Goal: Information Seeking & Learning: Learn about a topic

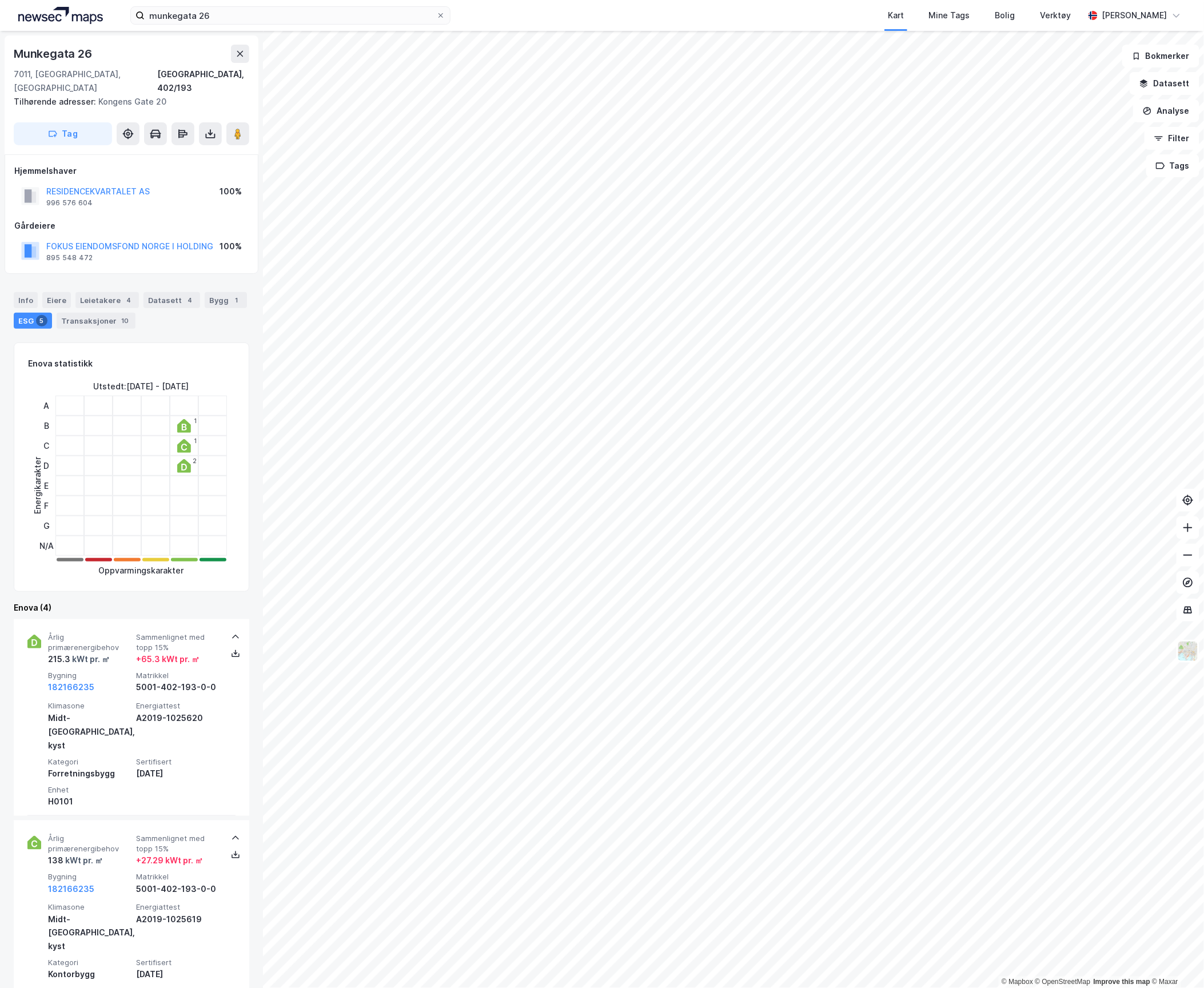
click at [183, 419] on icon at bounding box center [184, 426] width 14 height 14
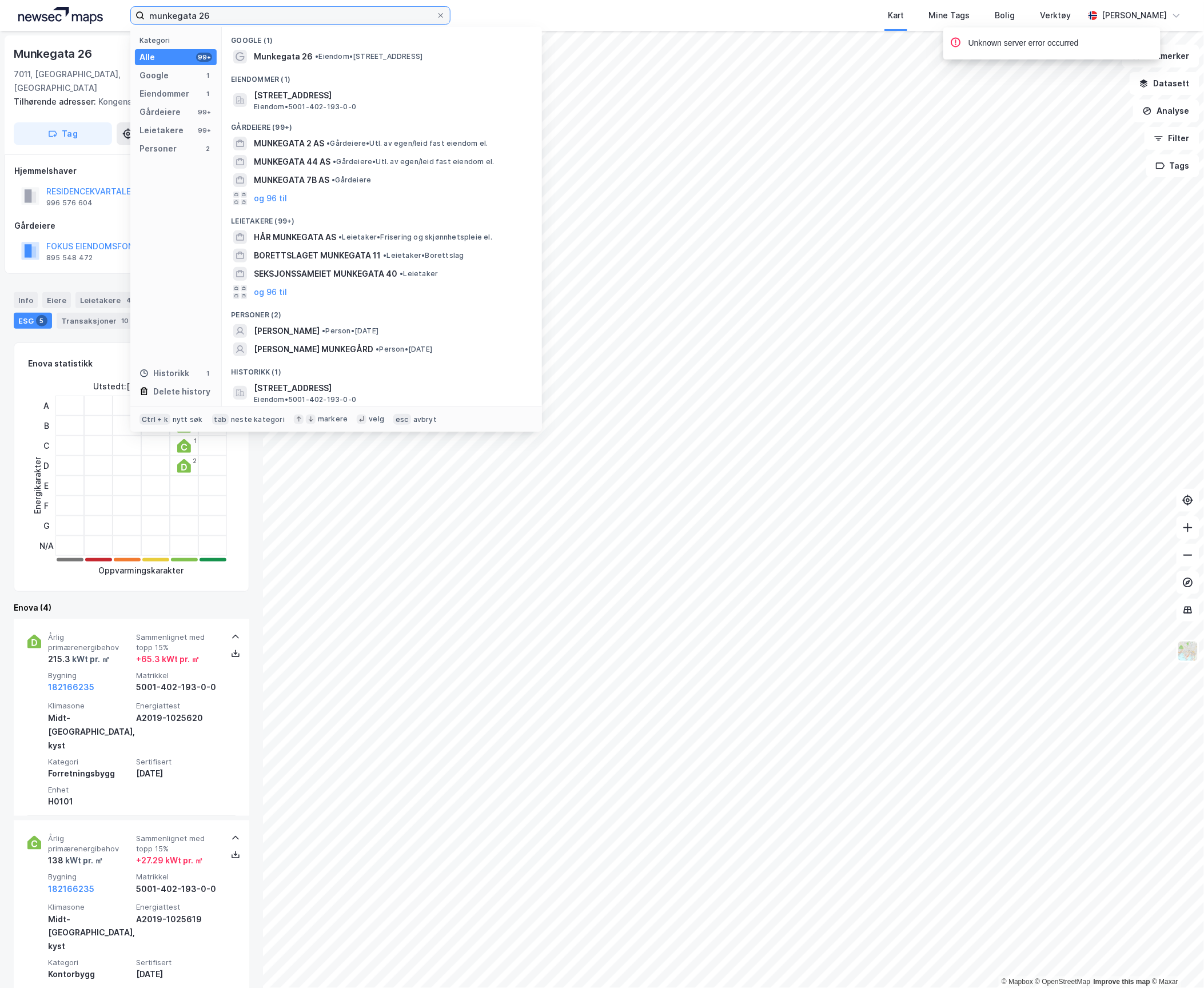
drag, startPoint x: 225, startPoint y: 17, endPoint x: 48, endPoint y: 12, distance: 177.1
click at [48, 12] on div "munkegata 26 Kategori Alle 99+ Google 1 Eiendommer 1 Gårdeiere 99+ Leietakere 9…" at bounding box center [602, 15] width 1204 height 31
paste input "Rolf [STREET_ADDRESS]"
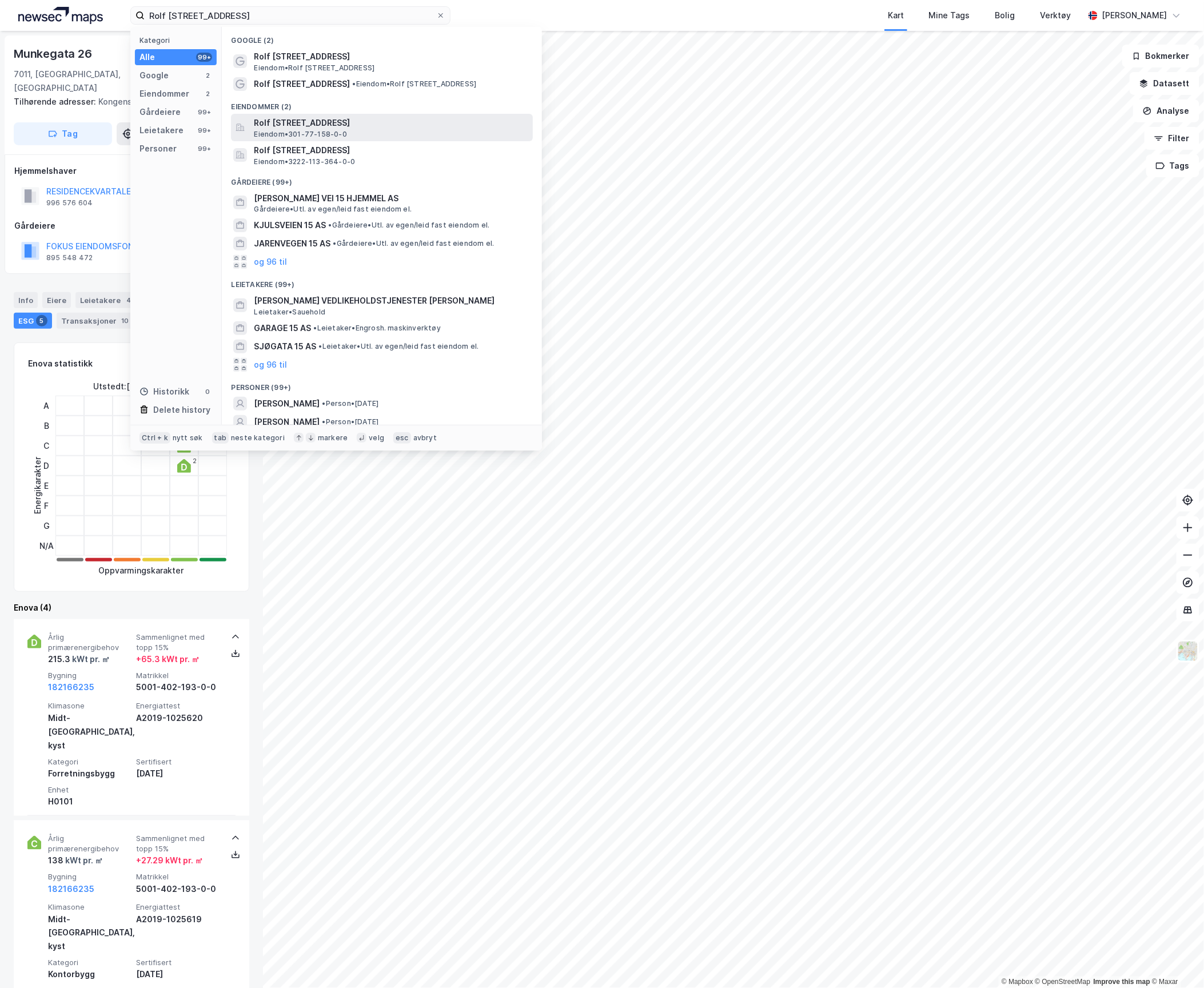
click at [323, 127] on span "Rolf [STREET_ADDRESS]" at bounding box center [391, 123] width 274 height 14
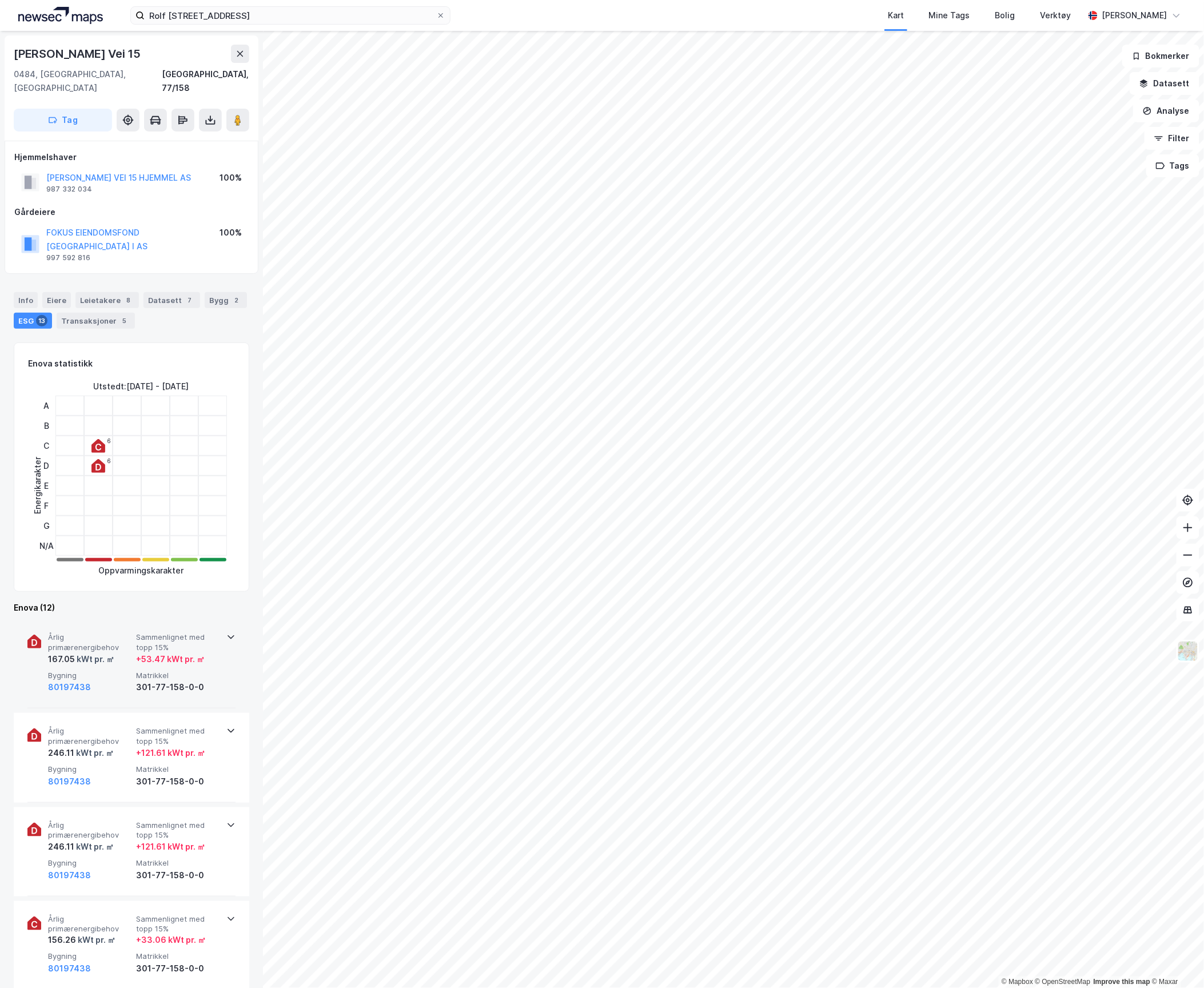
click at [111, 680] on div "80197438" at bounding box center [89, 687] width 84 height 14
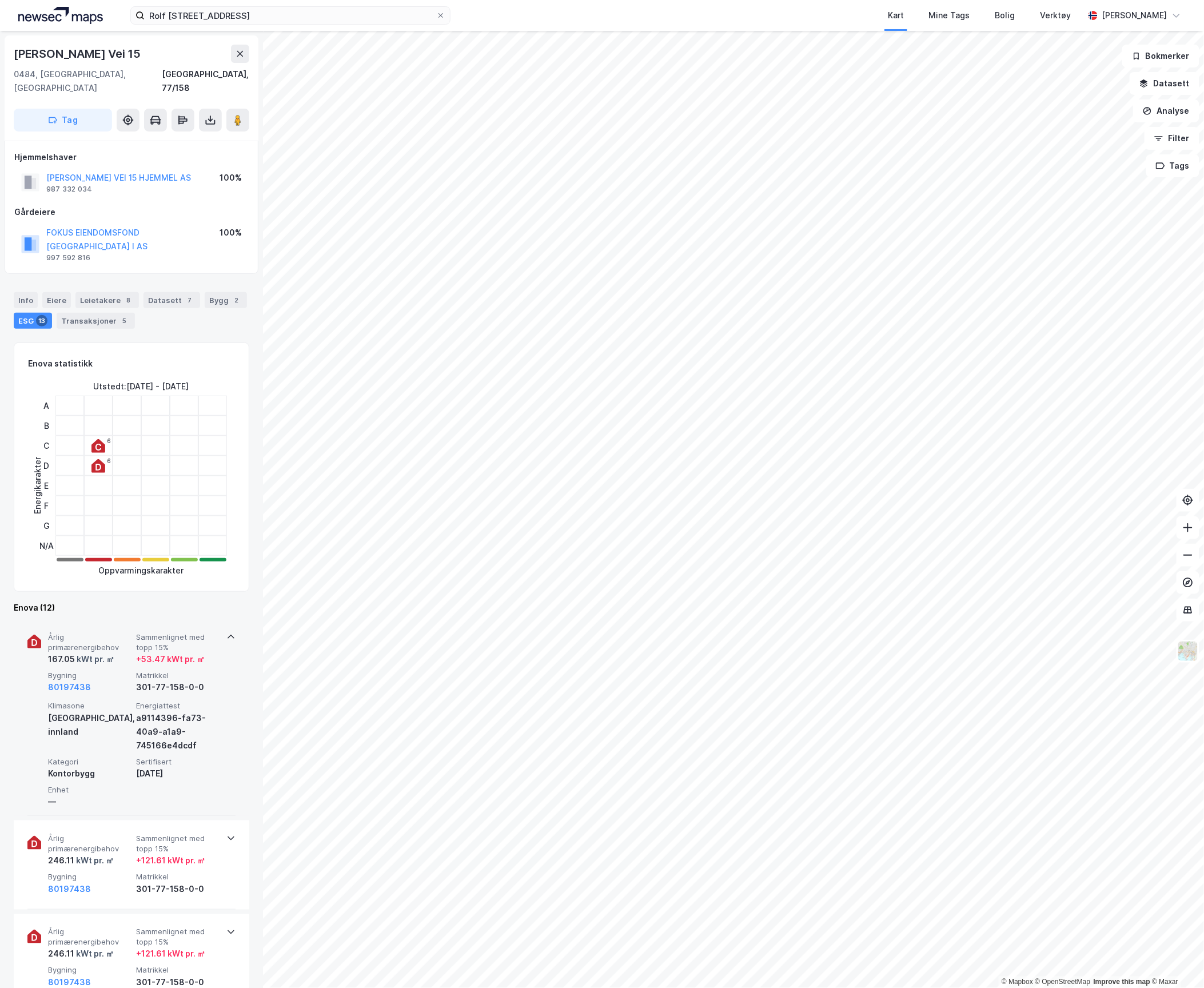
click at [111, 680] on div "80197438" at bounding box center [89, 687] width 84 height 14
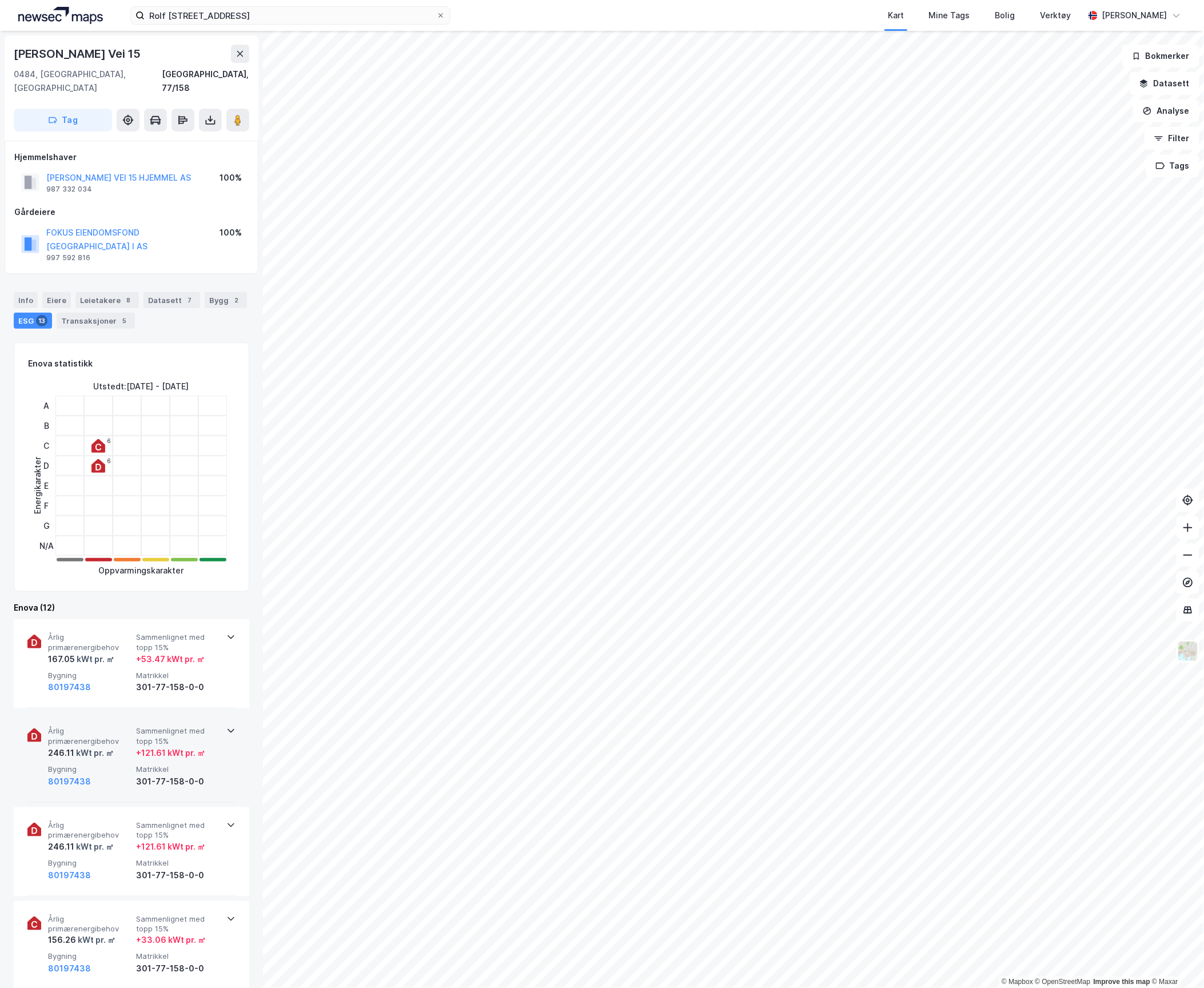
click at [108, 727] on span "Årlig primærenergibehov" at bounding box center [89, 736] width 84 height 20
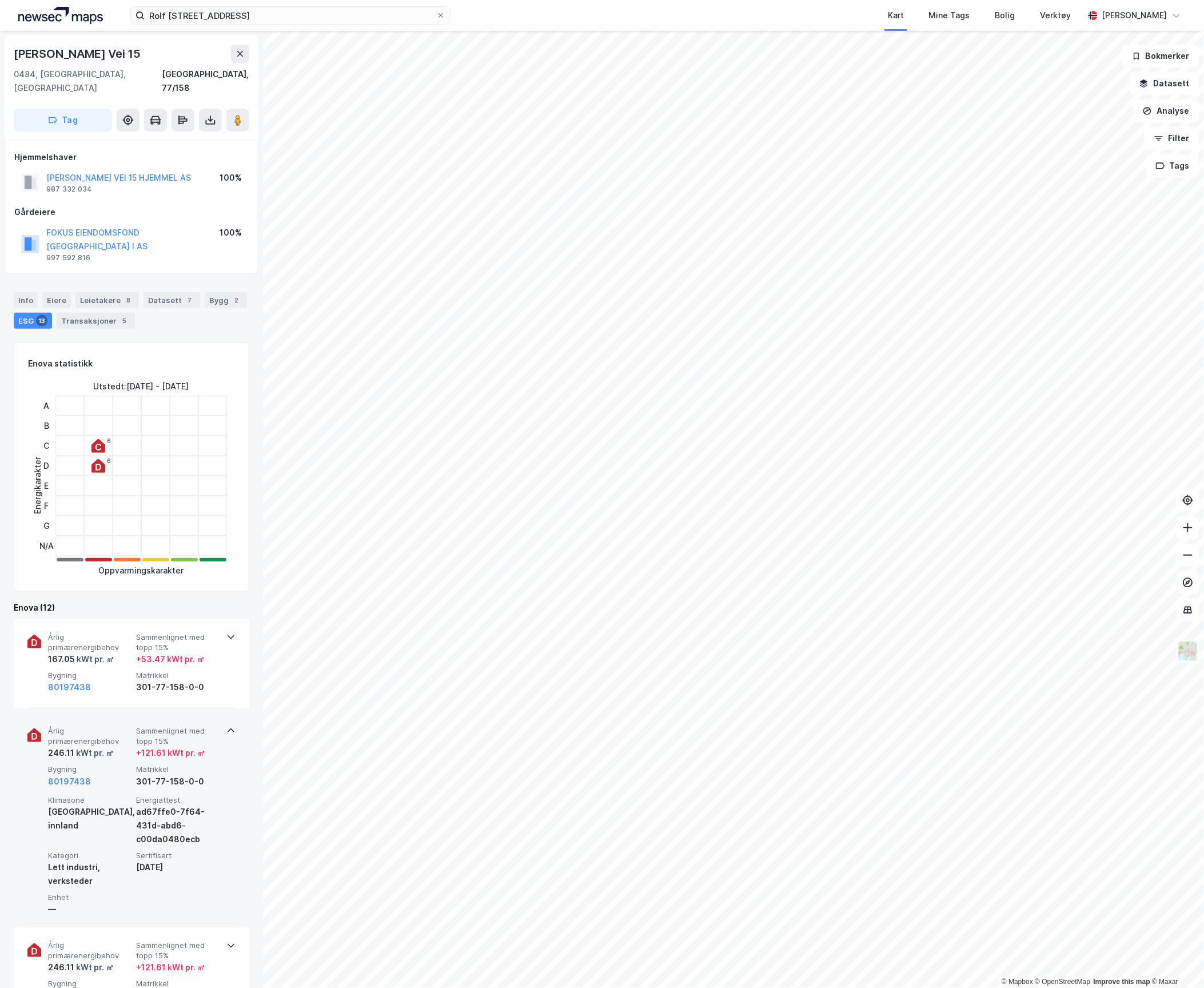
click at [108, 727] on span "Årlig primærenergibehov" at bounding box center [89, 736] width 84 height 20
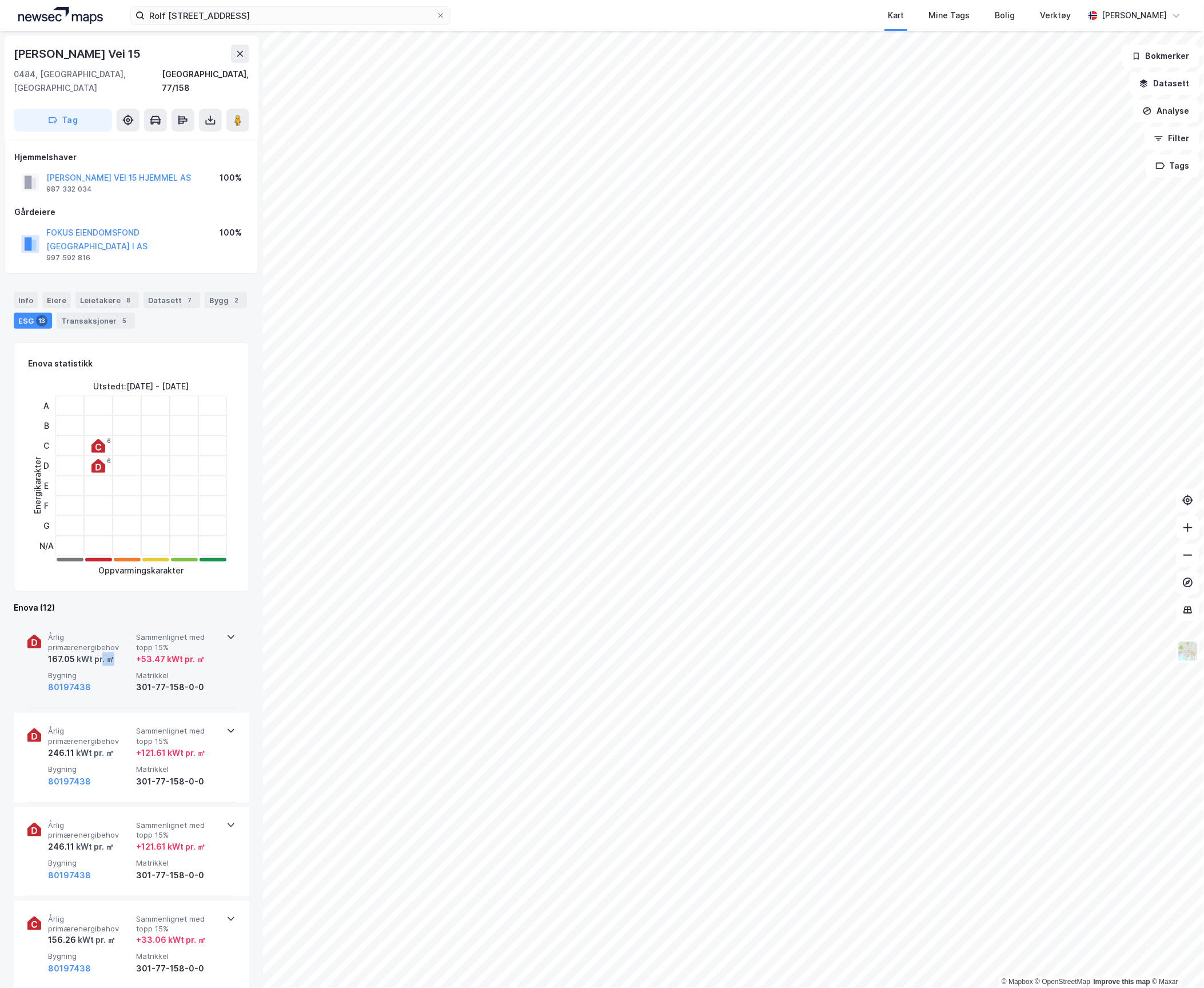
click at [101, 639] on div "Årlig primærenergibehov 167.05 kWt pr. ㎡ Sammenlignet med topp 15% + 53.47 kWt …" at bounding box center [133, 663] width 171 height 62
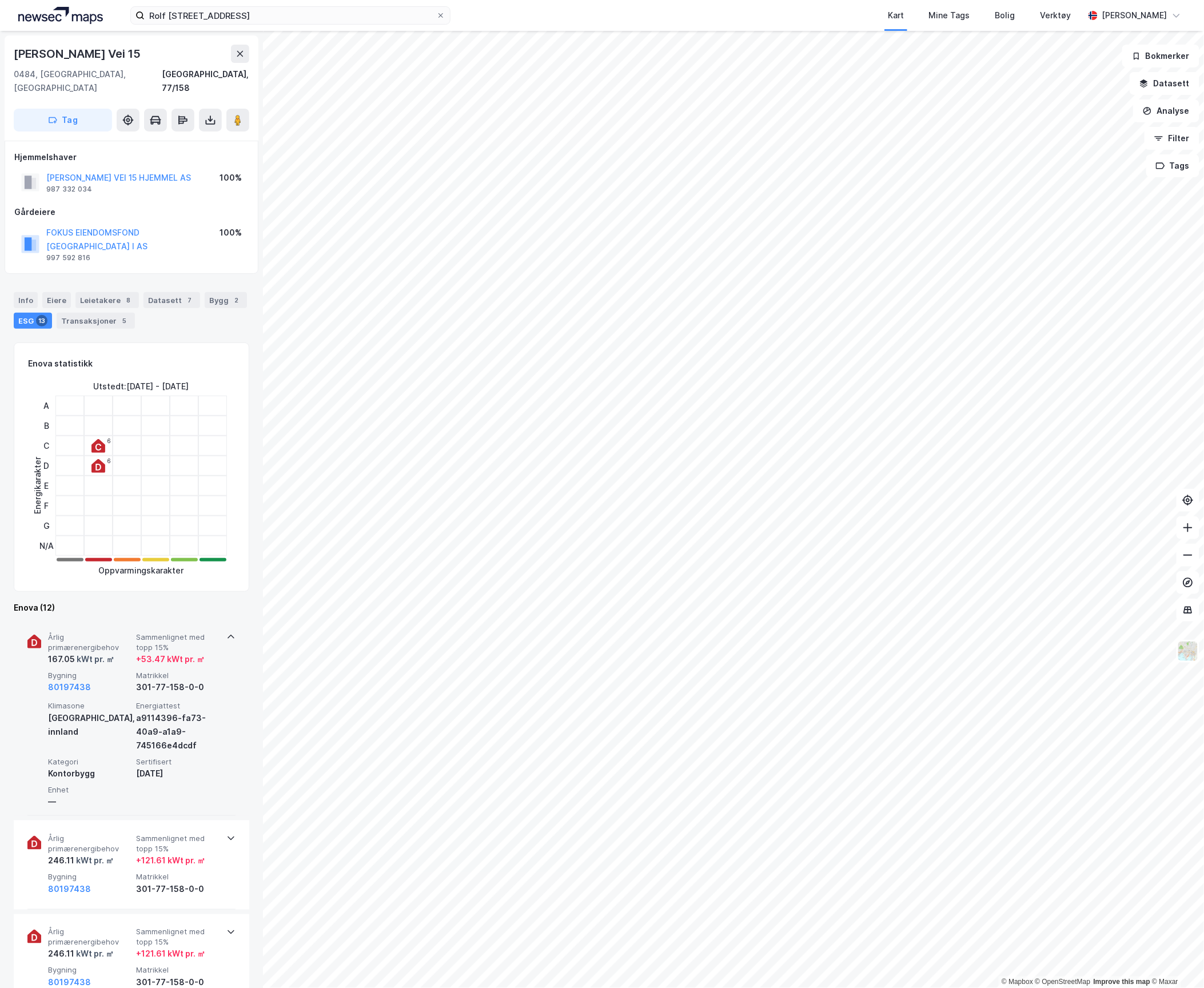
click at [117, 785] on span "Enhet" at bounding box center [89, 790] width 84 height 10
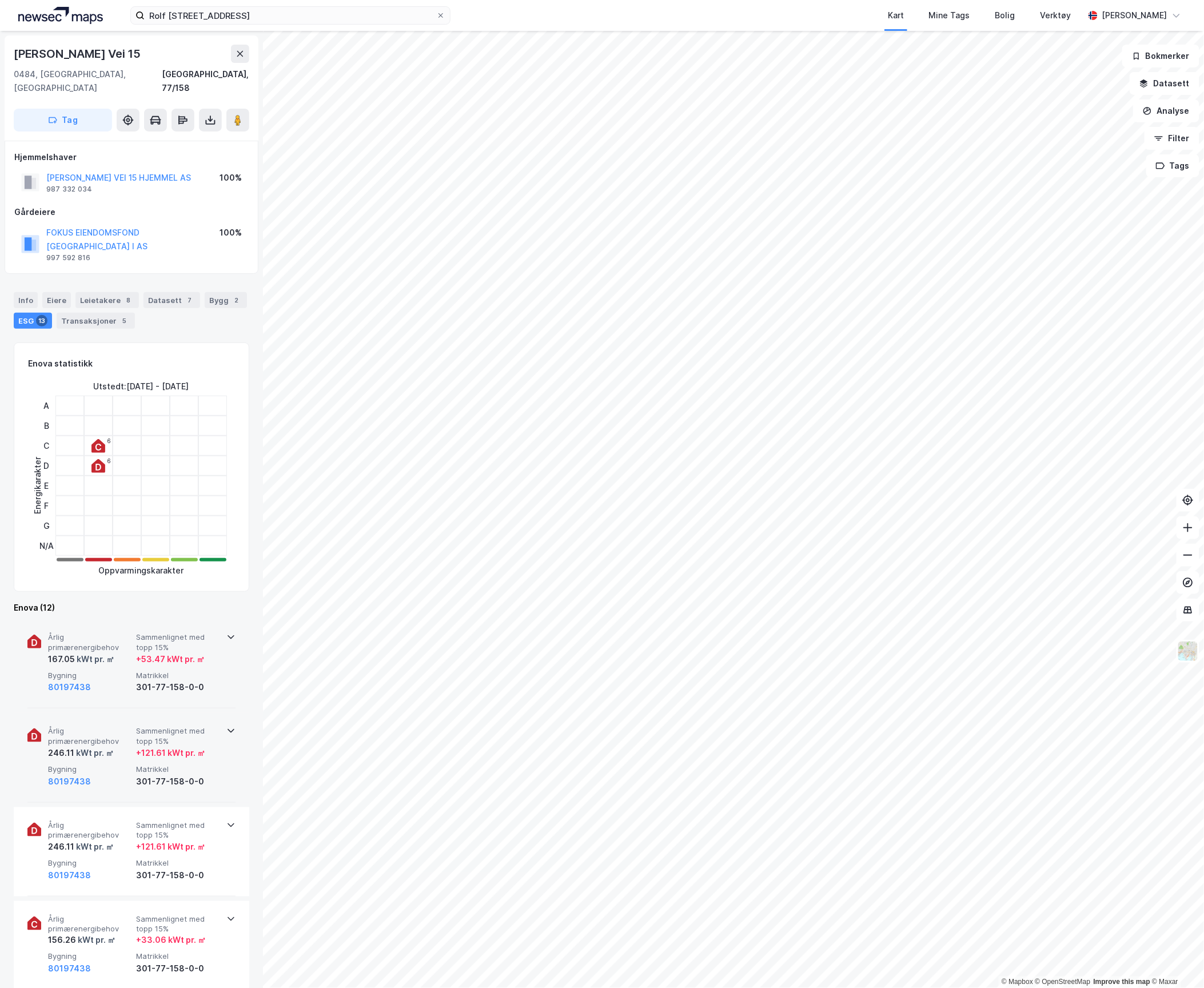
click at [136, 727] on span "Sammenlignet med topp 15%" at bounding box center [178, 736] width 84 height 20
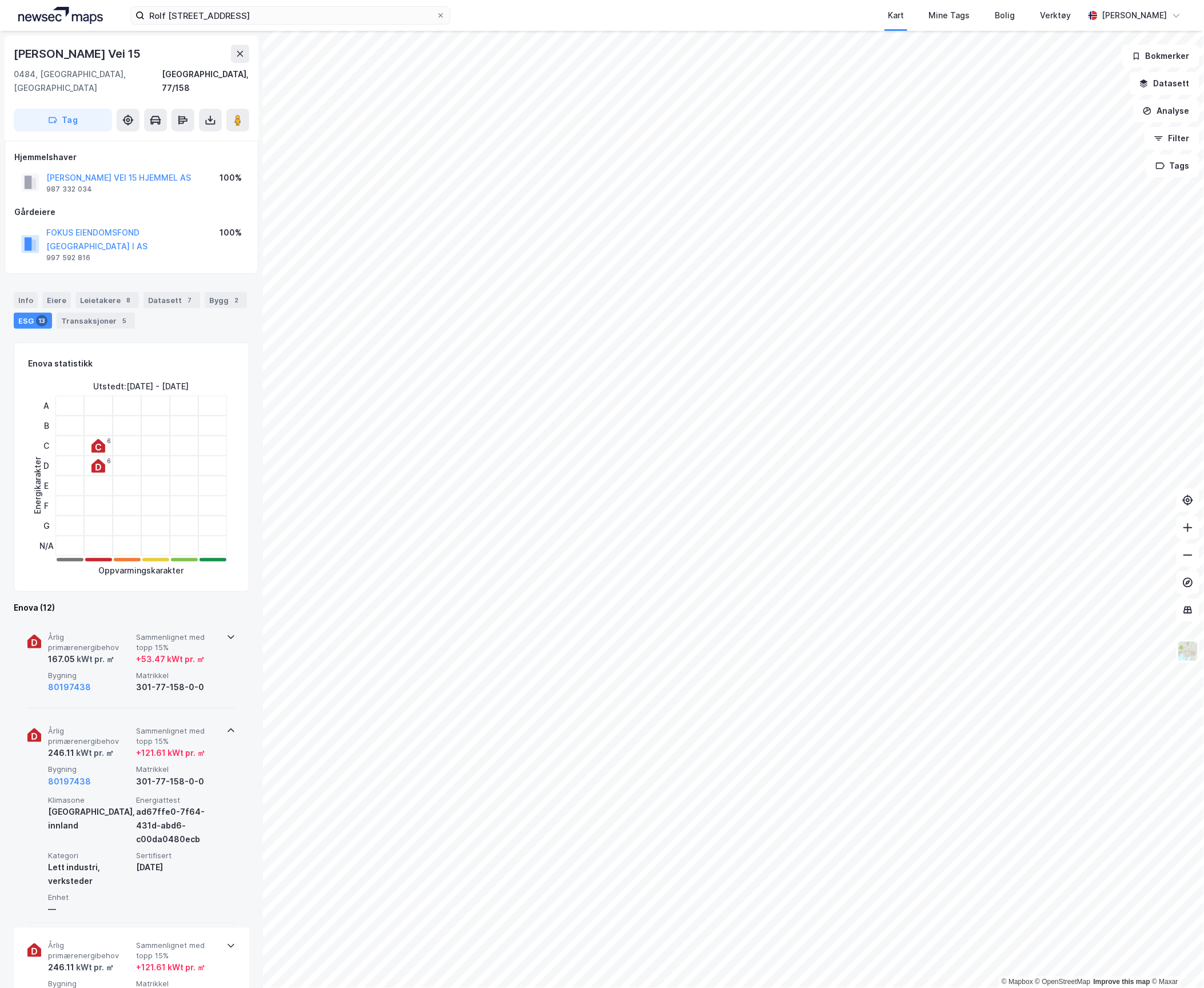
click at [136, 727] on span "Sammenlignet med topp 15%" at bounding box center [178, 736] width 84 height 20
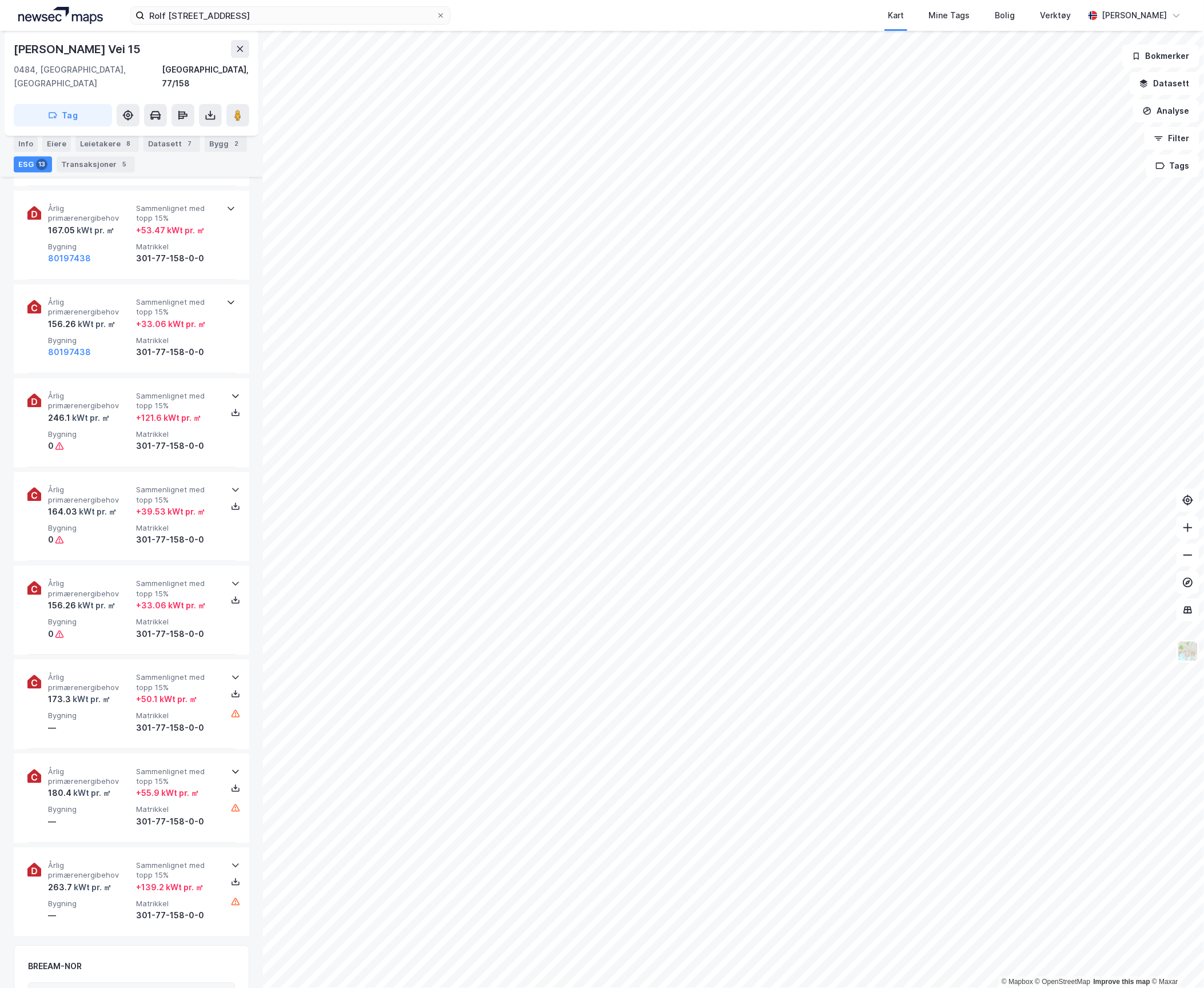
scroll to position [938, 0]
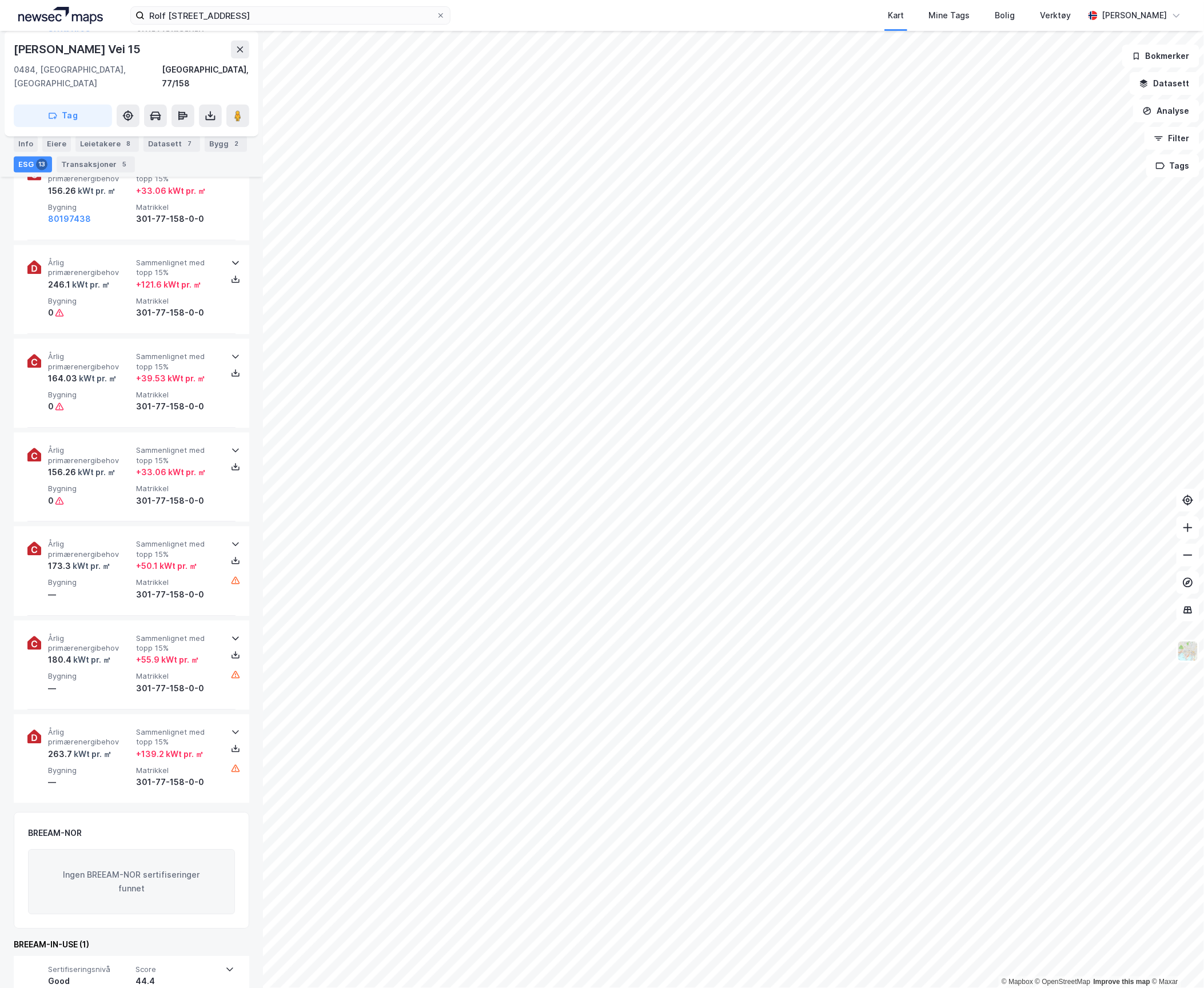
click at [179, 938] on div "BREEAM-IN-USE (1)" at bounding box center [131, 945] width 236 height 14
click at [179, 965] on span "Score" at bounding box center [177, 970] width 83 height 10
click at [178, 965] on span "Score" at bounding box center [178, 970] width 84 height 10
click at [178, 965] on span "Score" at bounding box center [177, 970] width 83 height 10
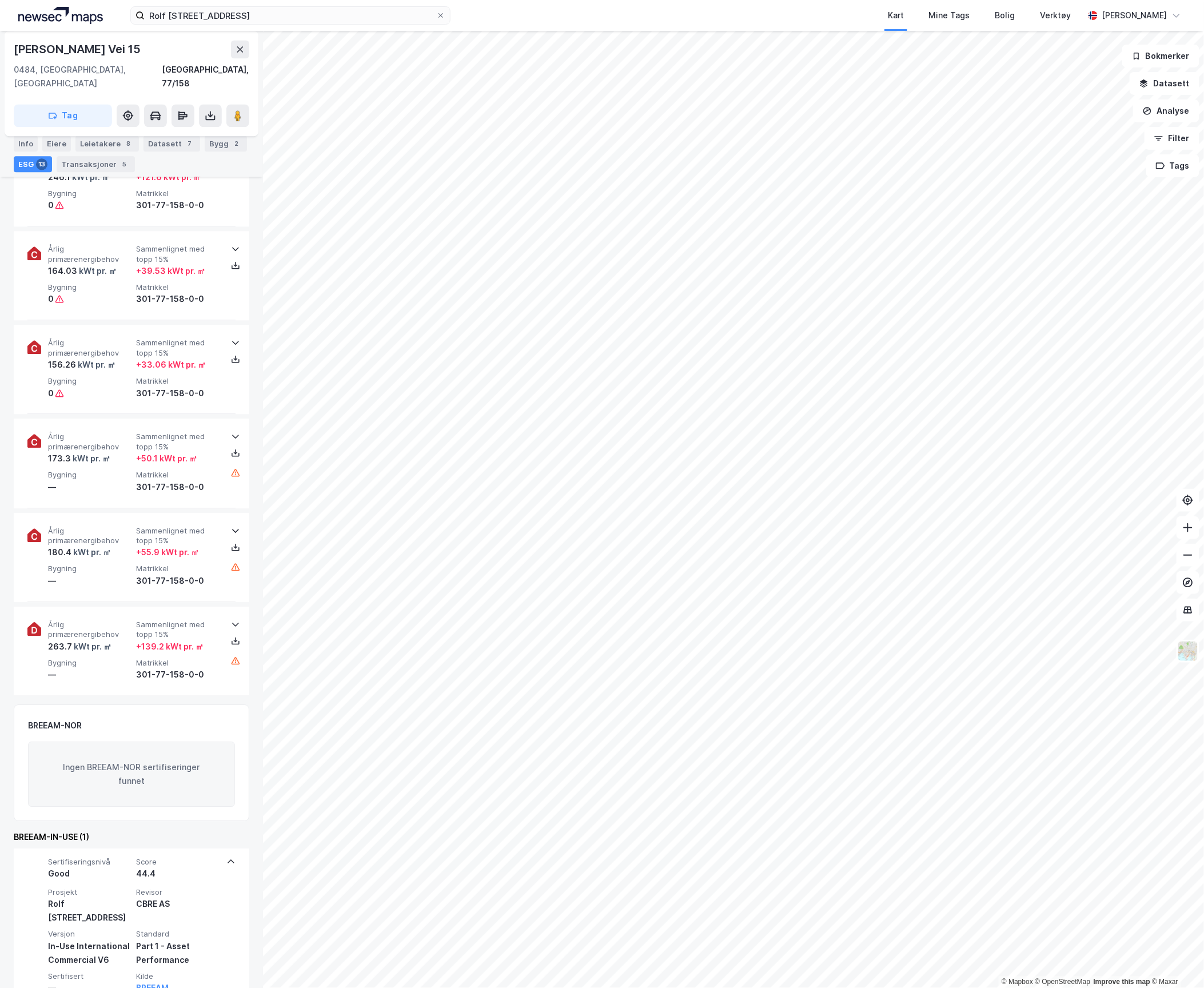
click at [190, 859] on div "Sertifiseringsnivå Good Score 44.4 Prosjekt [PERSON_NAME] 15 Revisor CBRE AS Ve…" at bounding box center [131, 926] width 208 height 153
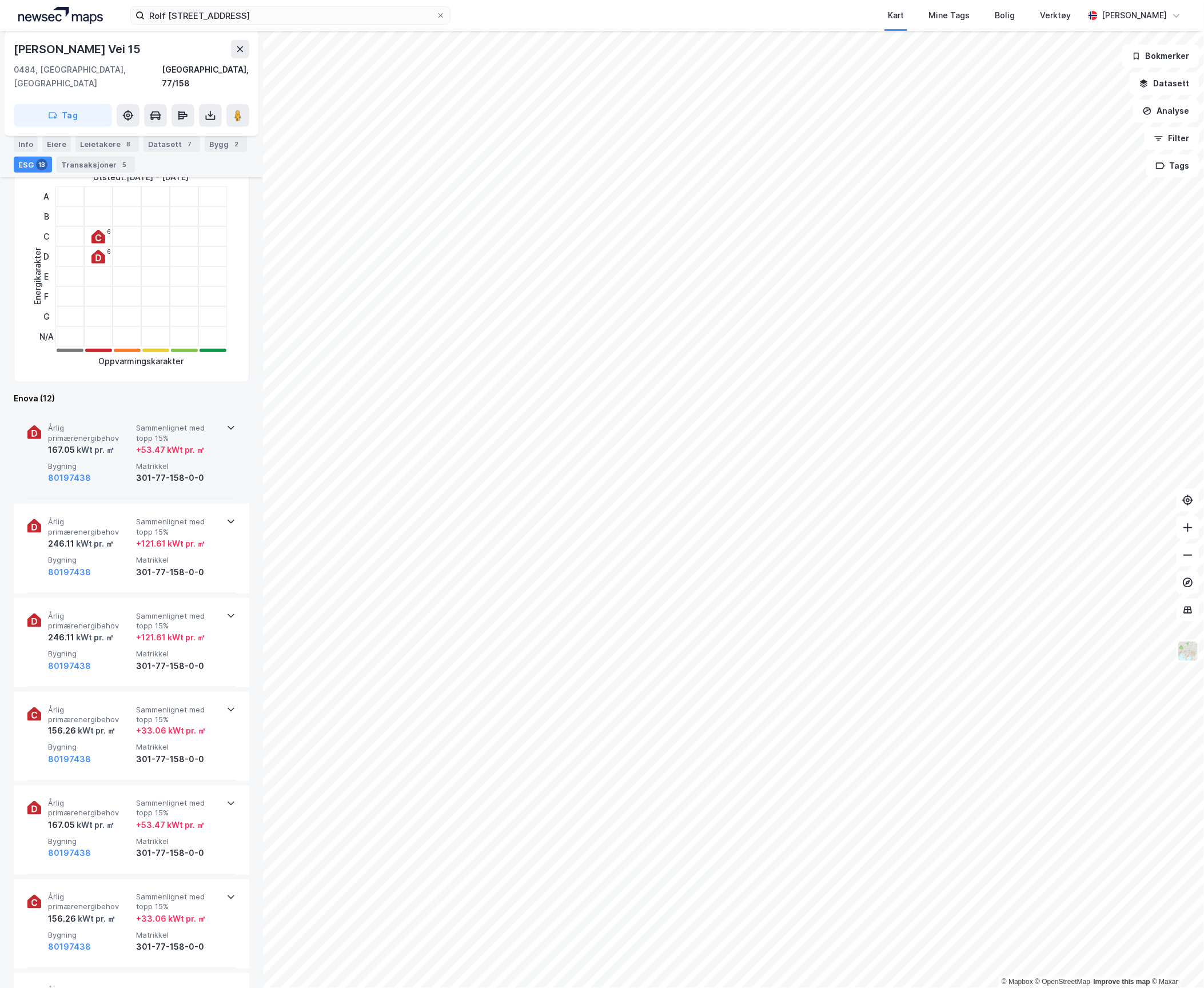
scroll to position [0, 0]
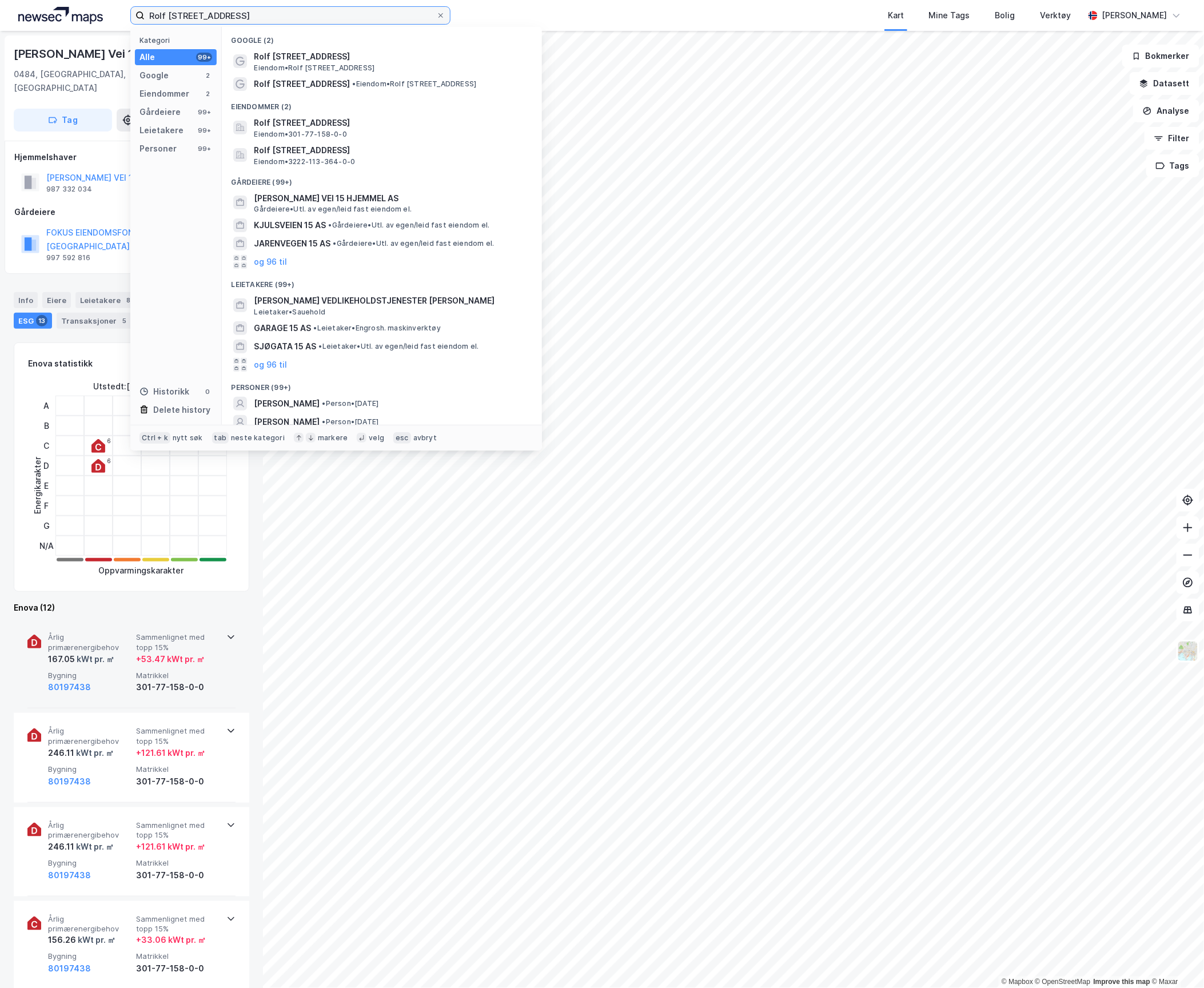
drag, startPoint x: 250, startPoint y: 21, endPoint x: 88, endPoint y: 15, distance: 162.1
click at [88, 15] on div "[PERSON_NAME] 15 Kategori Alle 99+ Google 2 Eiendommer 2 Gårdeiere 99+ Leietake…" at bounding box center [602, 15] width 1204 height 31
paste input "Stålfjæra 10"
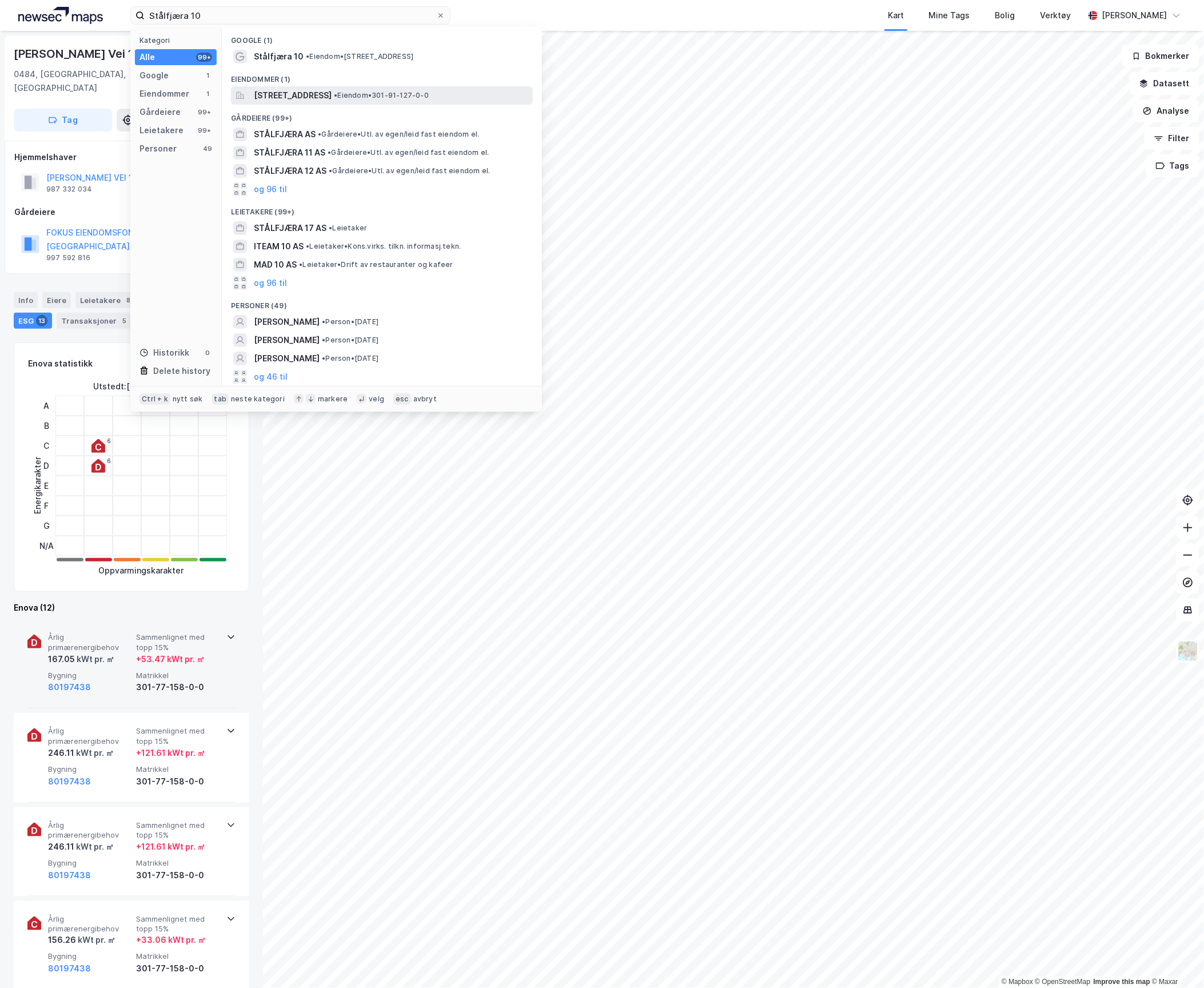
click at [278, 91] on span "[STREET_ADDRESS]" at bounding box center [292, 95] width 78 height 14
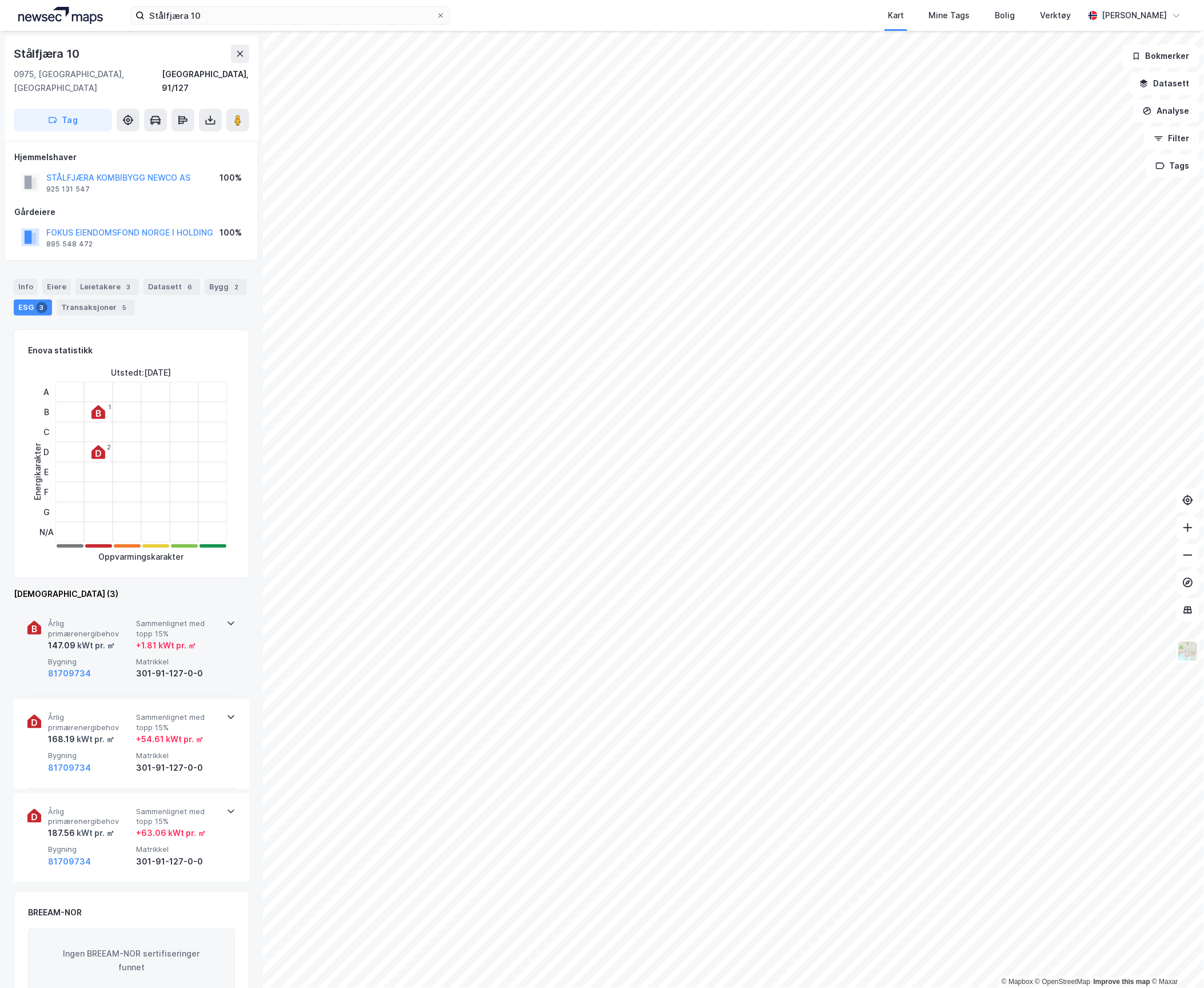
click at [111, 639] on div "kWt pr. ㎡" at bounding box center [95, 646] width 39 height 14
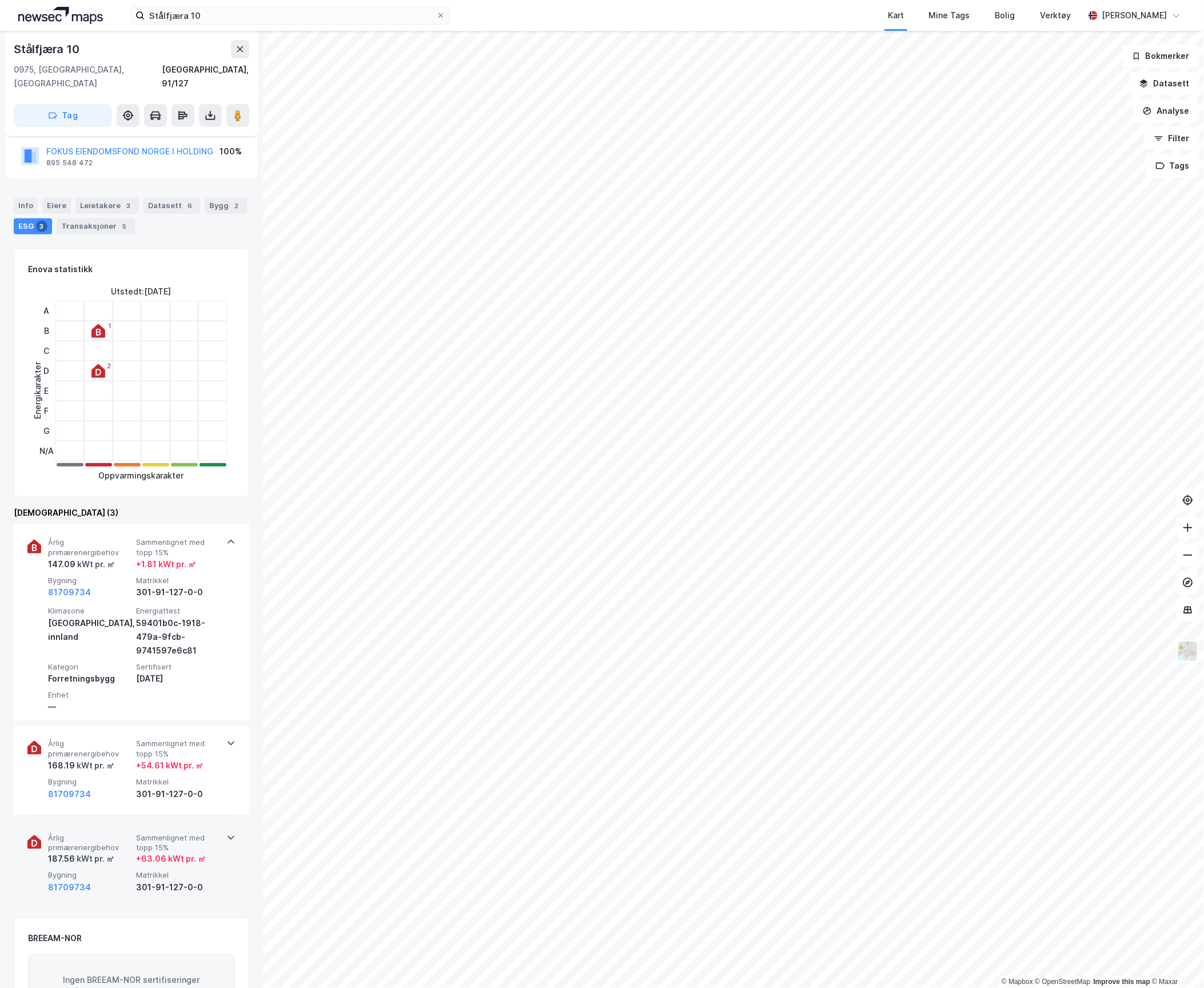
scroll to position [254, 0]
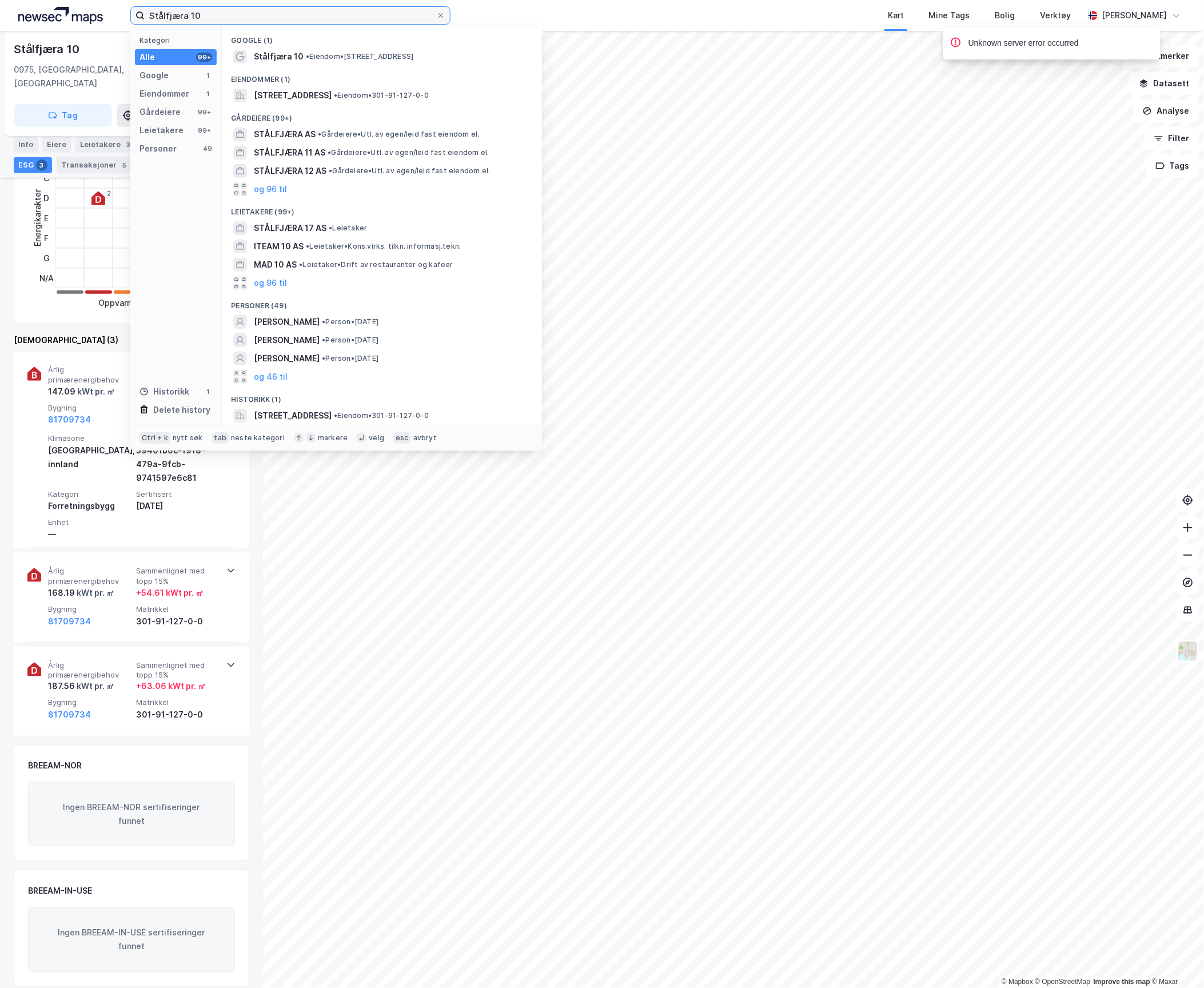
drag, startPoint x: 227, startPoint y: 18, endPoint x: 129, endPoint y: 15, distance: 98.0
click at [129, 15] on div "Stålfjæra 10 Kategori Alle 99+ Google 1 Eiendommer 1 Gårdeiere 99+ Leietakere 9…" at bounding box center [602, 15] width 1204 height 31
paste input "Tollbugata 1A"
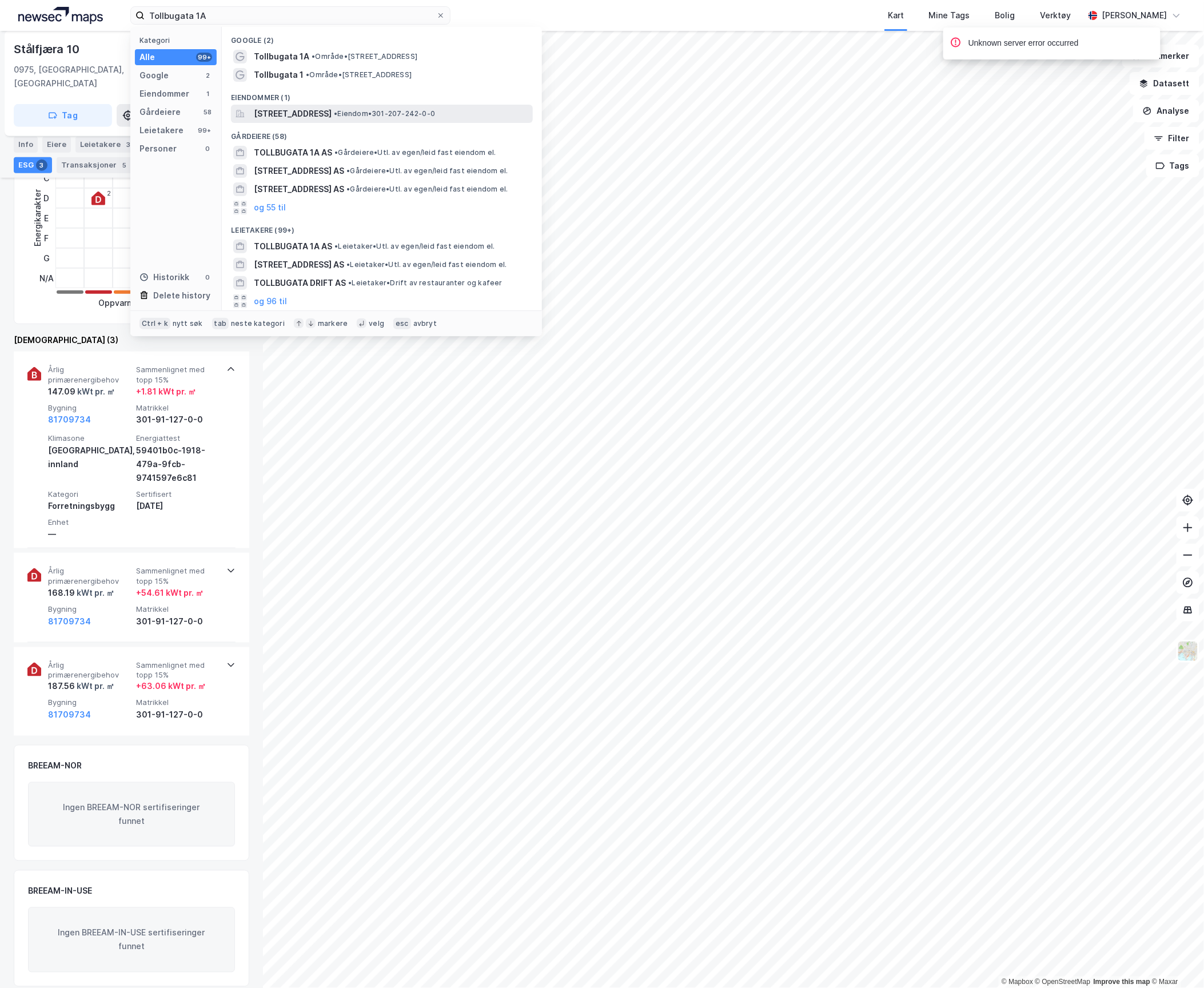
click at [290, 117] on span "[STREET_ADDRESS]" at bounding box center [292, 114] width 78 height 14
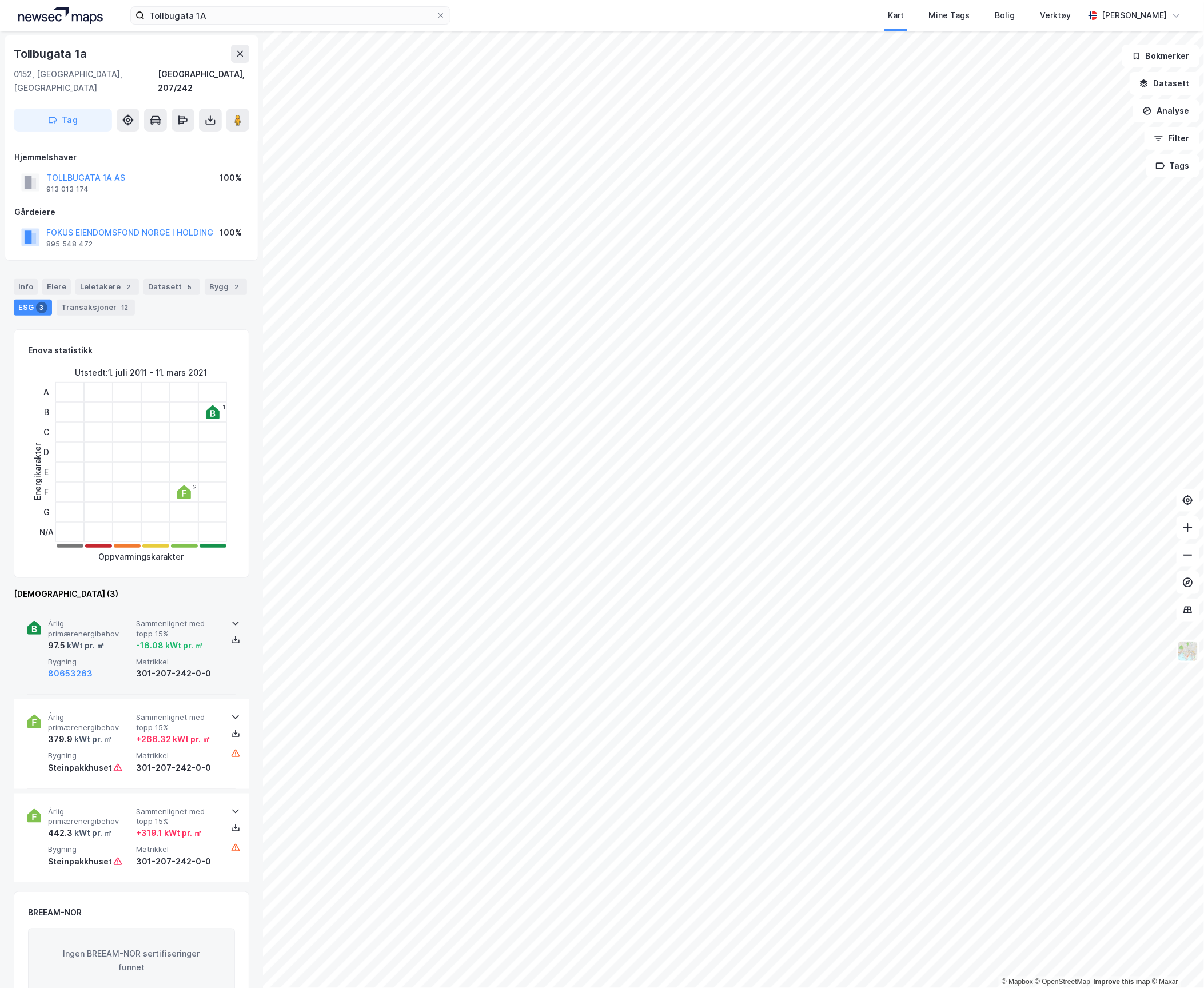
click at [106, 624] on span "Årlig primærenergibehov" at bounding box center [89, 628] width 84 height 20
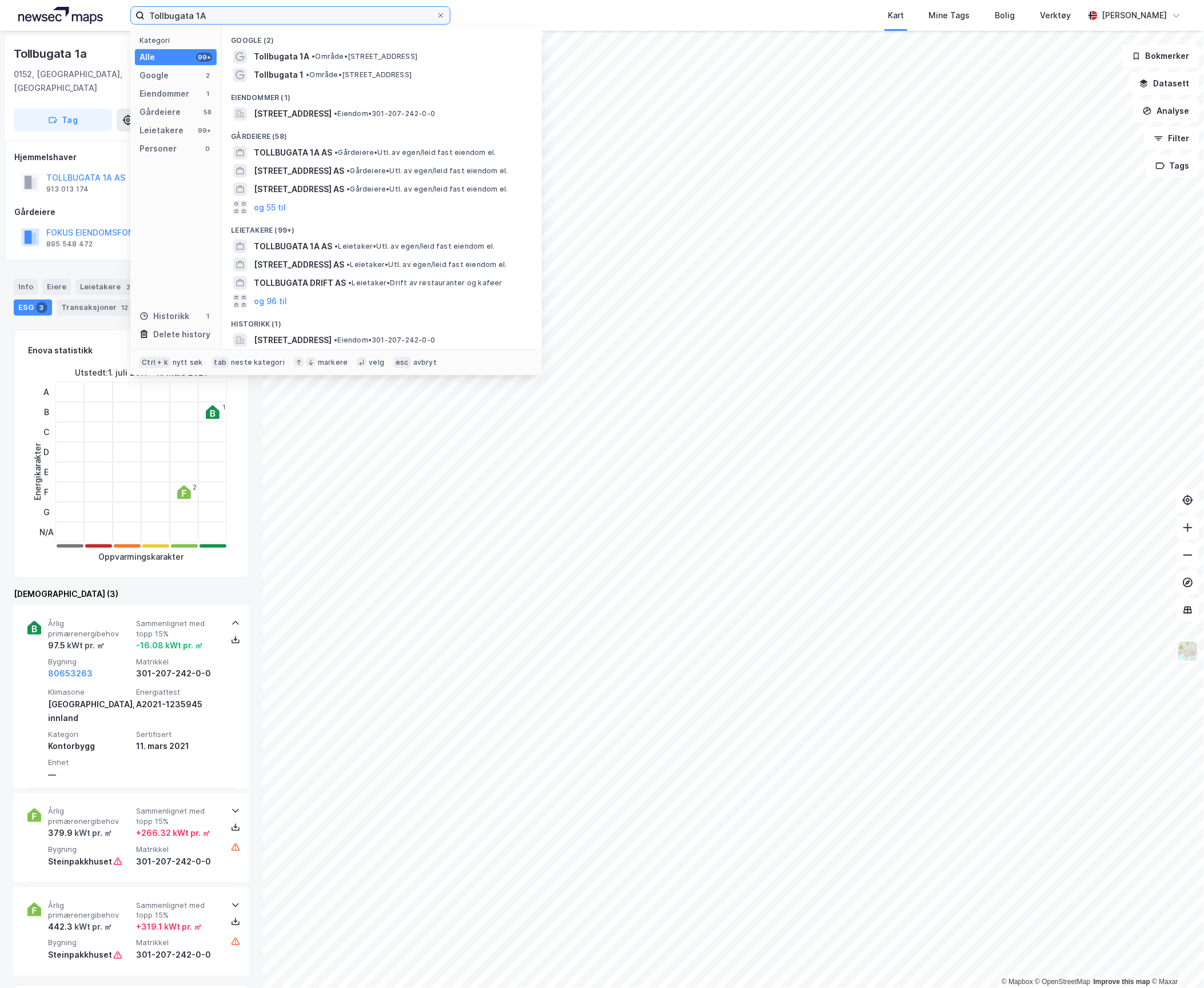
drag, startPoint x: 236, startPoint y: 10, endPoint x: 93, endPoint y: 12, distance: 143.0
click at [93, 12] on div "Tollbugata 1A Kategori Alle 99+ Google 2 Eiendommer 1 Gårdeiere 58 Leietakere 9…" at bounding box center [602, 15] width 1204 height 31
paste input "Vulkan 19"
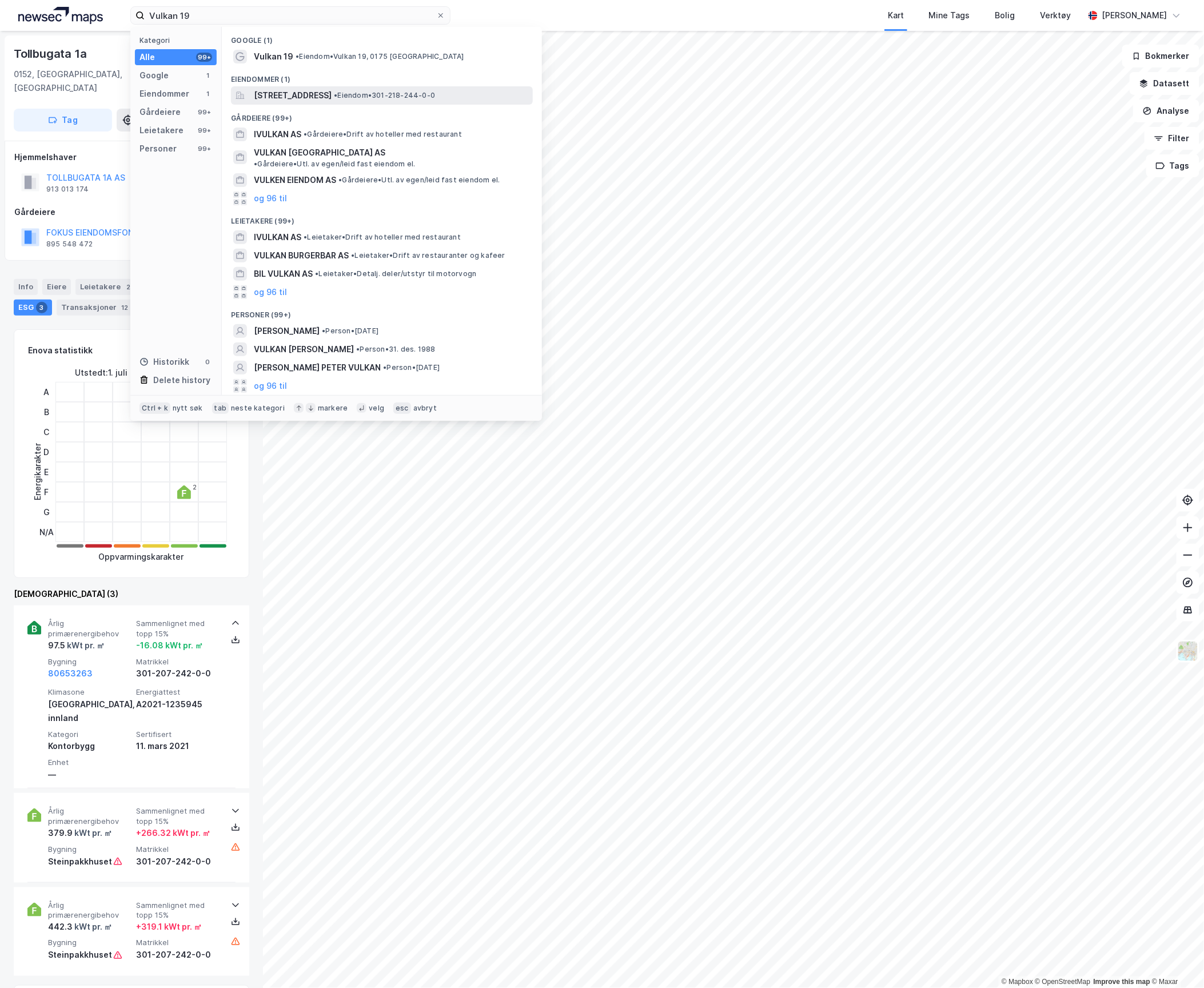
click at [312, 95] on span "[STREET_ADDRESS]" at bounding box center [292, 95] width 78 height 14
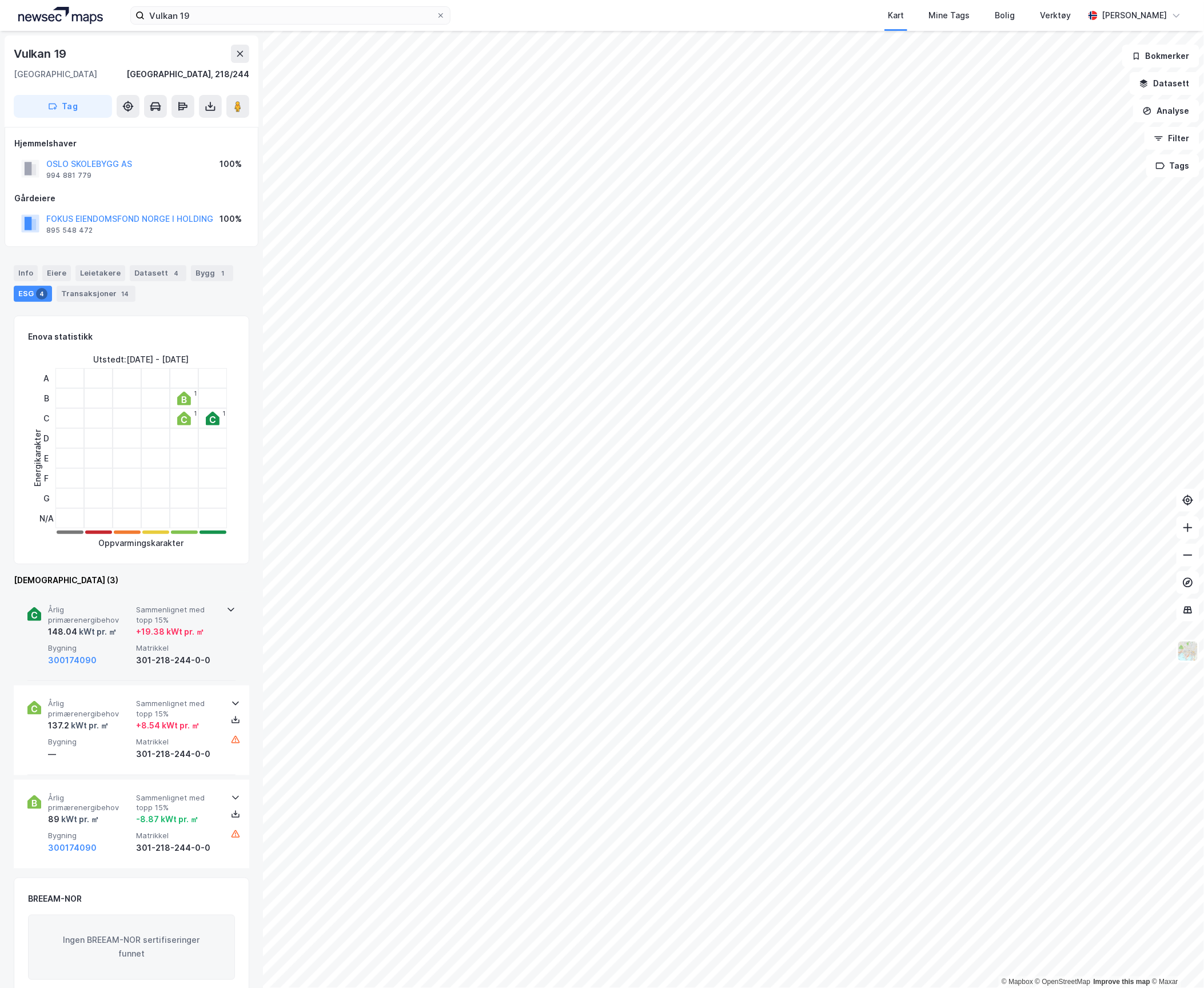
click at [124, 607] on span "Årlig primærenergibehov" at bounding box center [89, 615] width 84 height 20
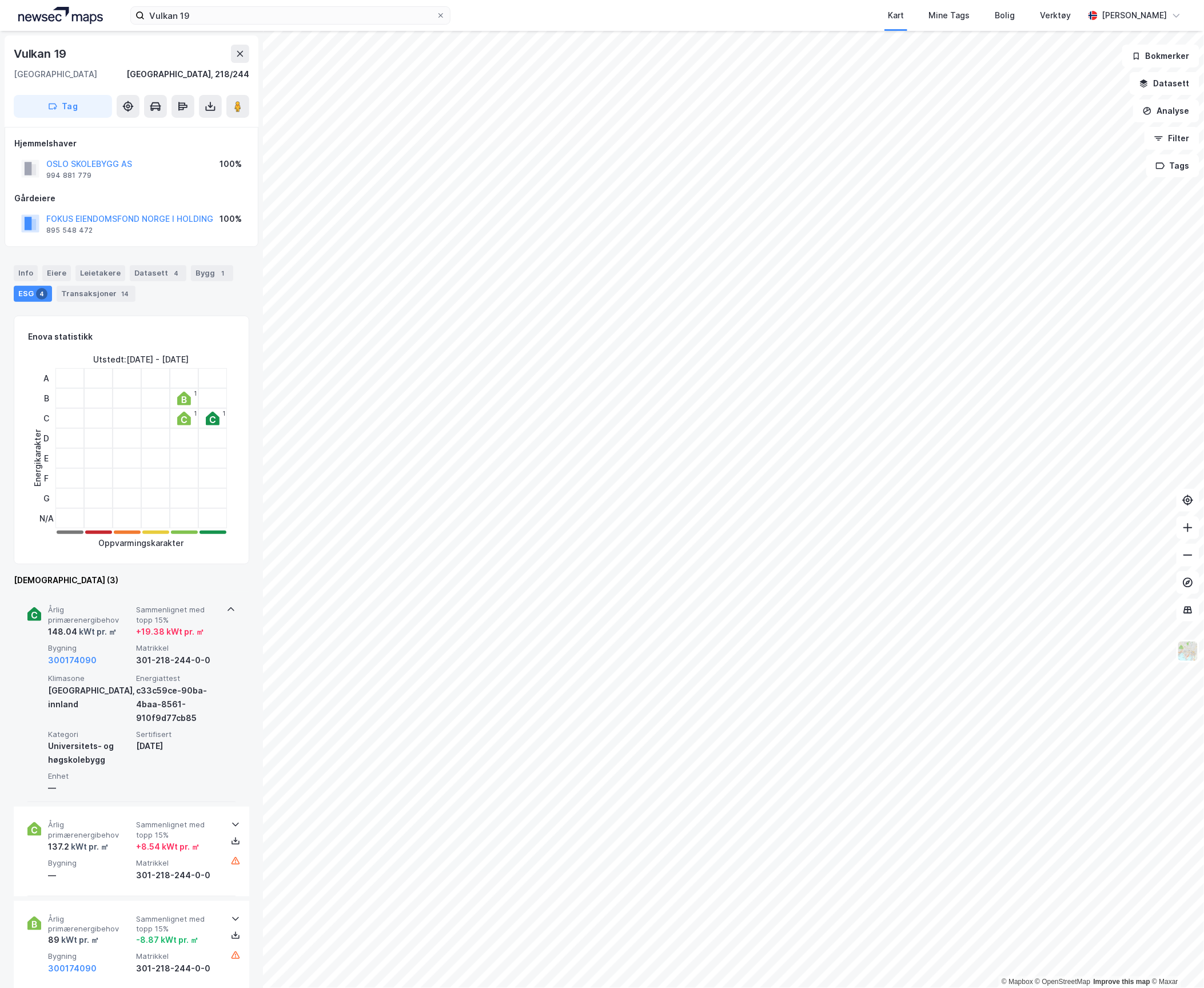
click at [124, 607] on span "Årlig primærenergibehov" at bounding box center [89, 615] width 84 height 20
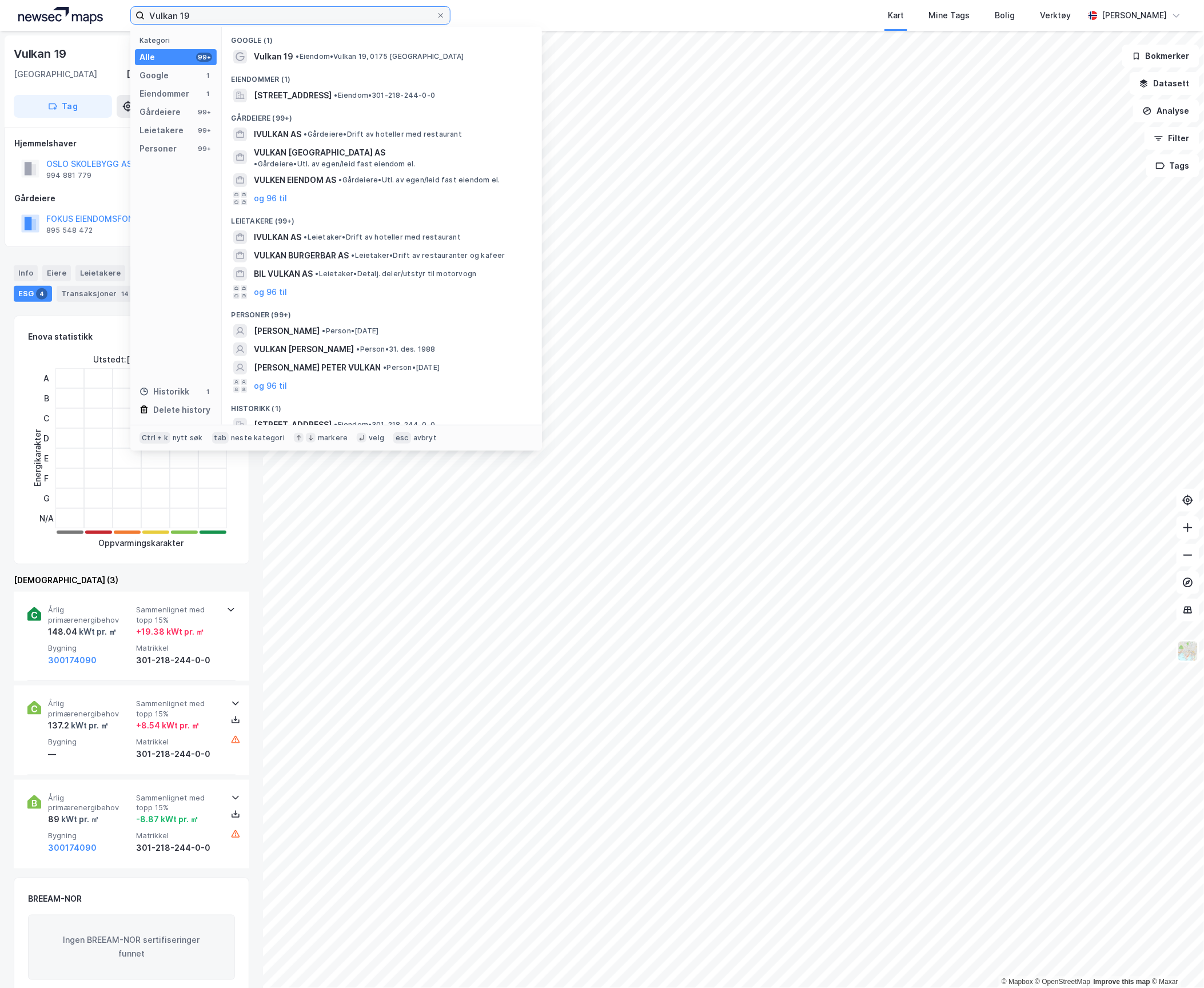
drag, startPoint x: 247, startPoint y: 16, endPoint x: 122, endPoint y: 15, distance: 125.0
click at [122, 15] on div "Vulkan 19 Kategori Alle 99+ Google 1 Eiendommer 1 Gårdeiere 99+ Leietakere 99+ …" at bounding box center [602, 15] width 1204 height 31
paste input "[STREET_ADDRESS]"
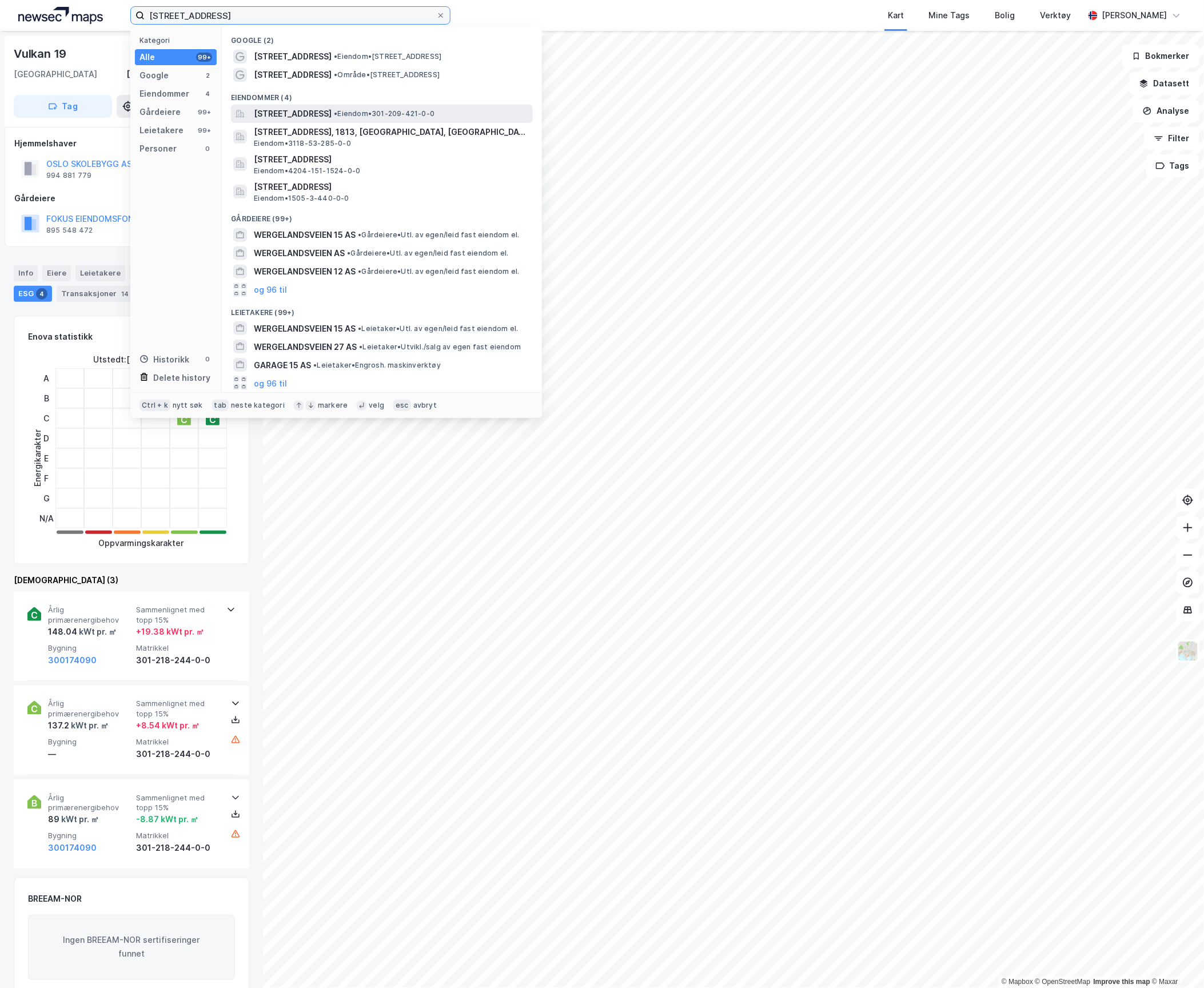
type input "[STREET_ADDRESS]"
click at [316, 120] on span "[STREET_ADDRESS]" at bounding box center [292, 114] width 78 height 14
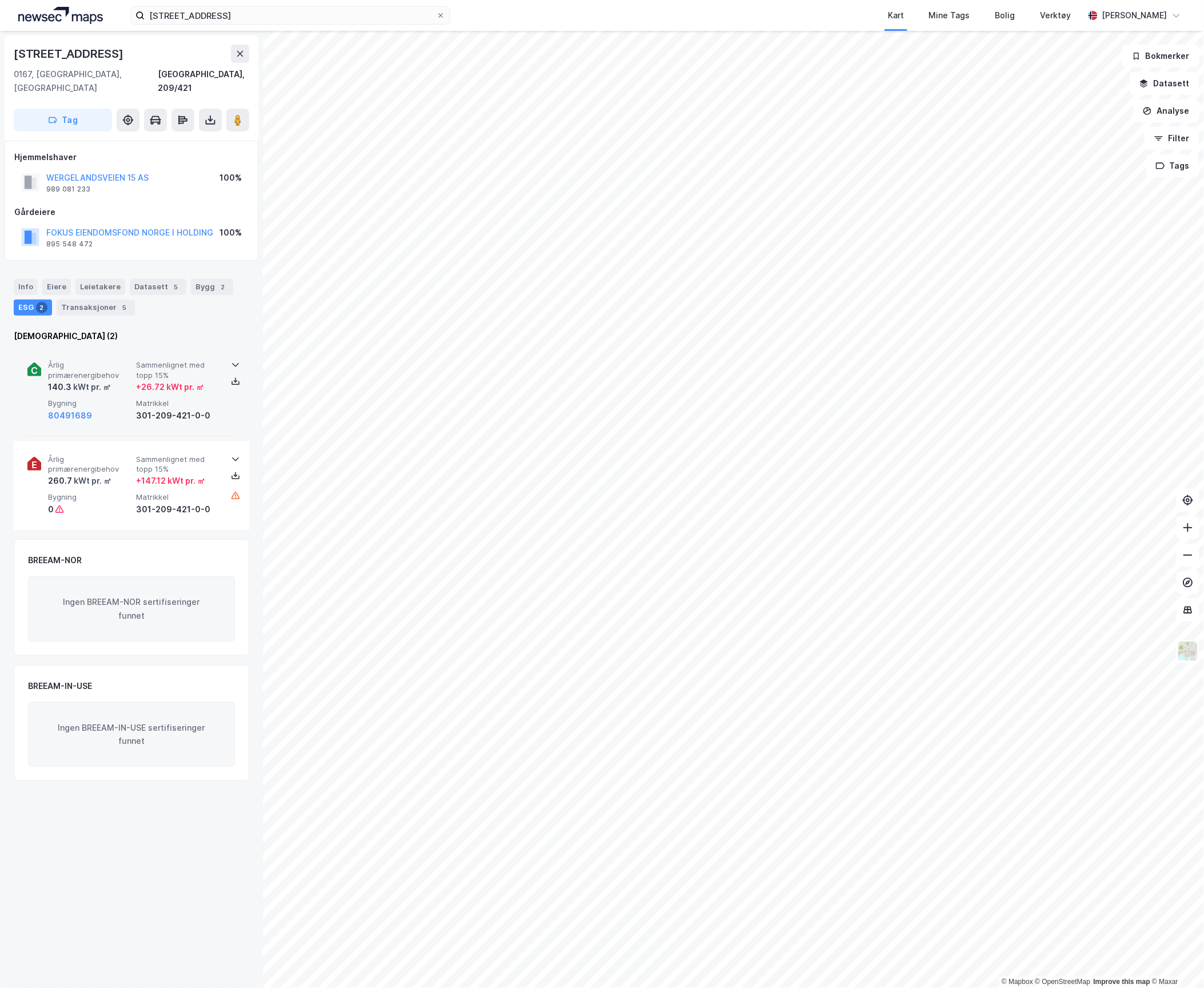
click at [115, 380] on div "140.3 kWt pr. ㎡" at bounding box center [89, 387] width 84 height 14
